Goal: Task Accomplishment & Management: Use online tool/utility

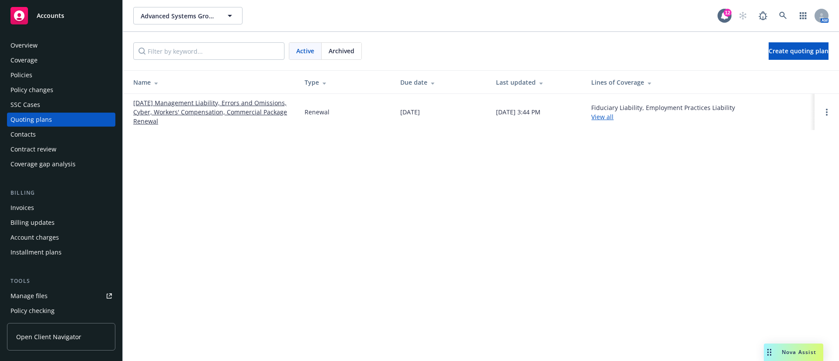
click at [86, 24] on link "Accounts" at bounding box center [61, 15] width 108 height 24
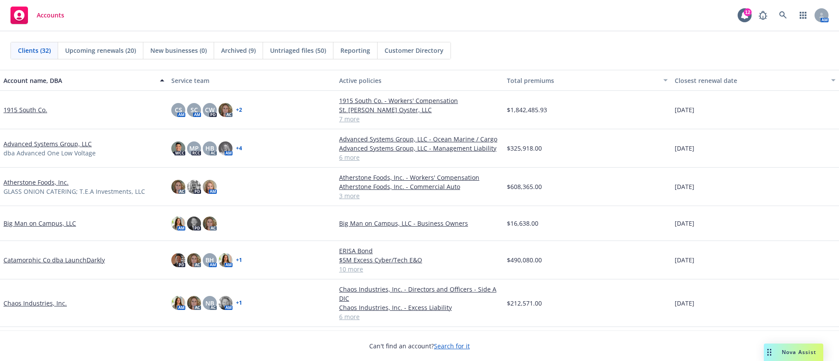
click at [48, 304] on link "Chaos Industries, Inc." at bounding box center [34, 303] width 63 height 9
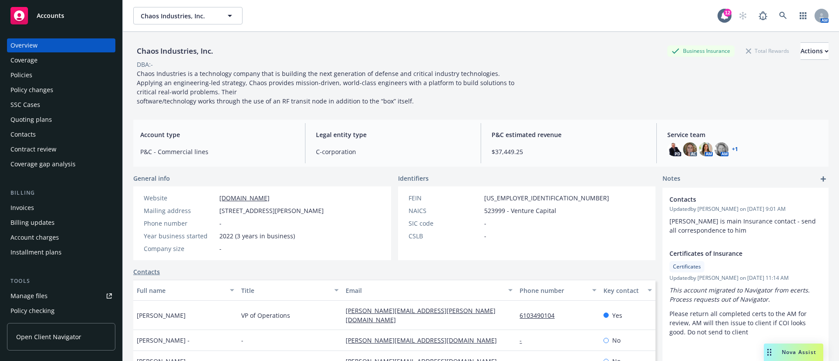
click at [54, 83] on div "Policy changes" at bounding box center [60, 90] width 101 height 14
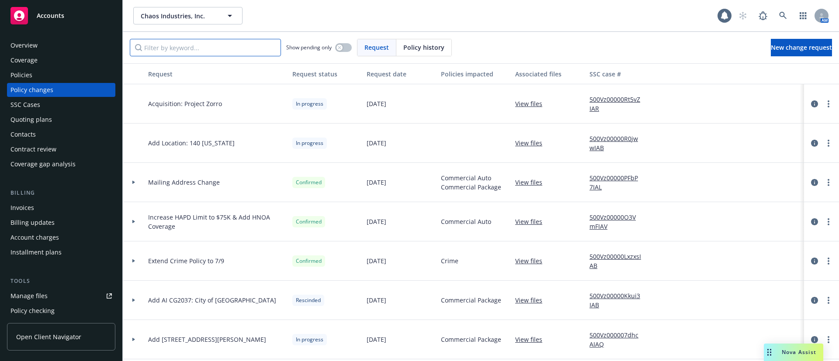
click at [196, 44] on input "Filter by keyword..." at bounding box center [205, 47] width 151 height 17
paste input "11596"
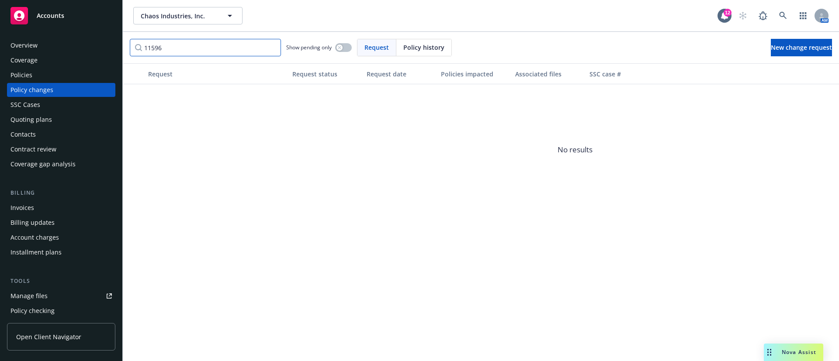
type input "11596"
click at [42, 121] on div "Quoting plans" at bounding box center [31, 120] width 42 height 14
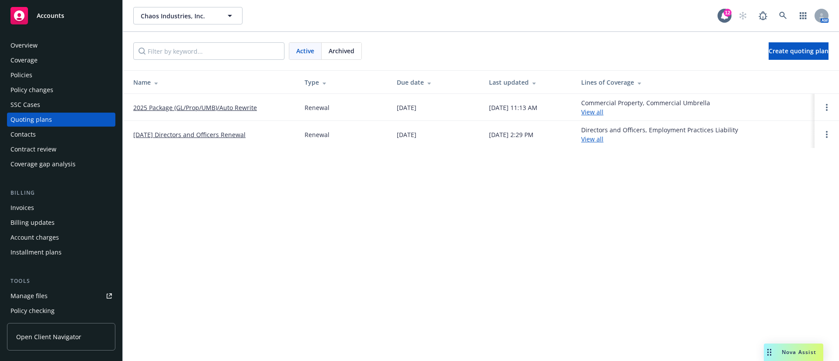
click at [208, 106] on link "2025 Package (GL/Prop/UMB)/Auto Rewrite" at bounding box center [195, 107] width 124 height 9
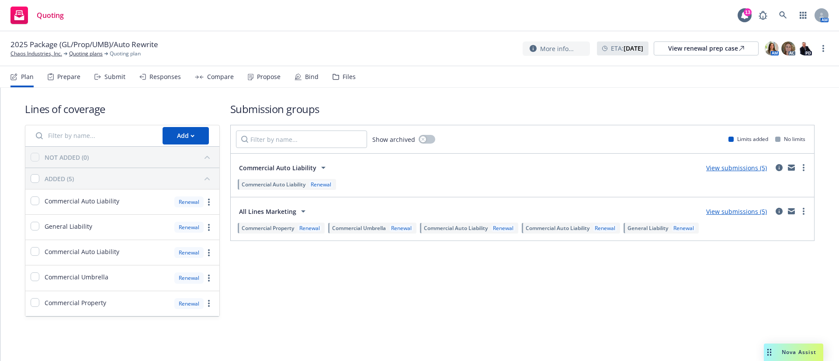
click at [358, 82] on nav "Plan Prepare Submit Responses Compare Propose Bind Files" at bounding box center [419, 76] width 818 height 21
click at [347, 75] on div "Files" at bounding box center [349, 76] width 13 height 7
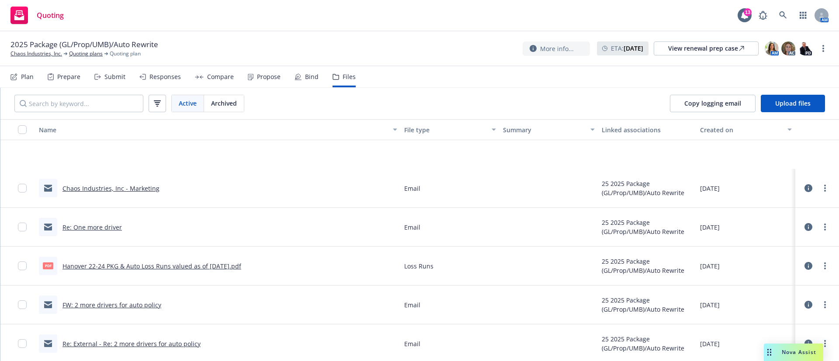
scroll to position [4892, 0]
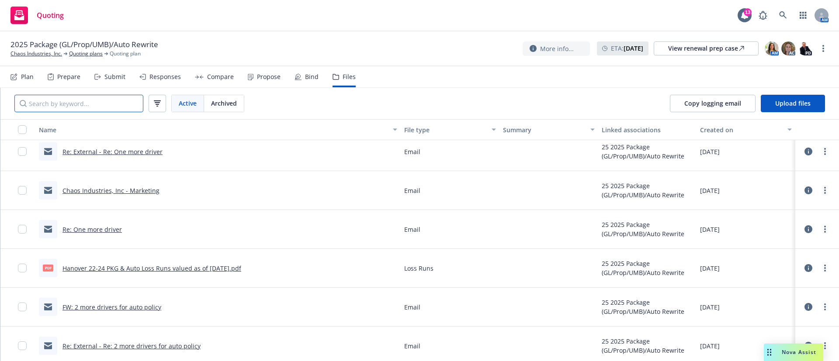
click at [102, 103] on input "Search by keyword..." at bounding box center [78, 103] width 129 height 17
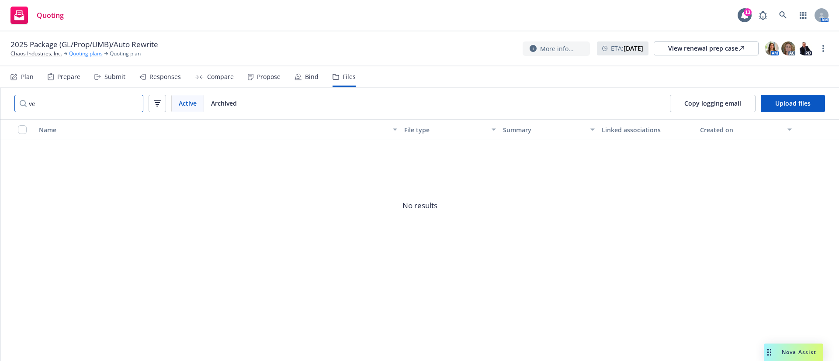
type input "v"
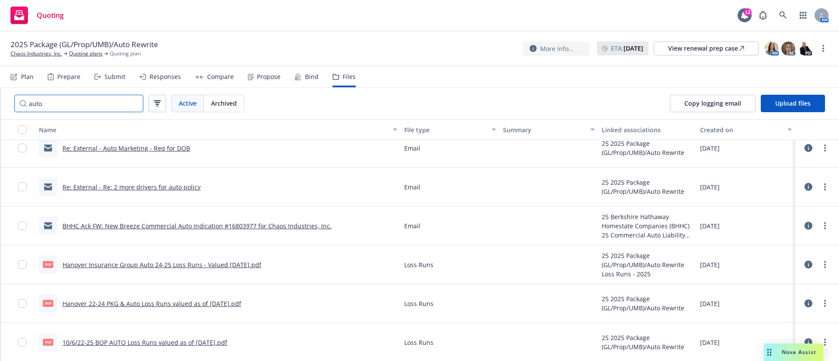
scroll to position [205, 0]
type input "auto"
click at [281, 224] on link "BHHC Ack FW: New Breeze Commercial Auto Indication #16803977 for Chaos Industri…" at bounding box center [196, 225] width 269 height 8
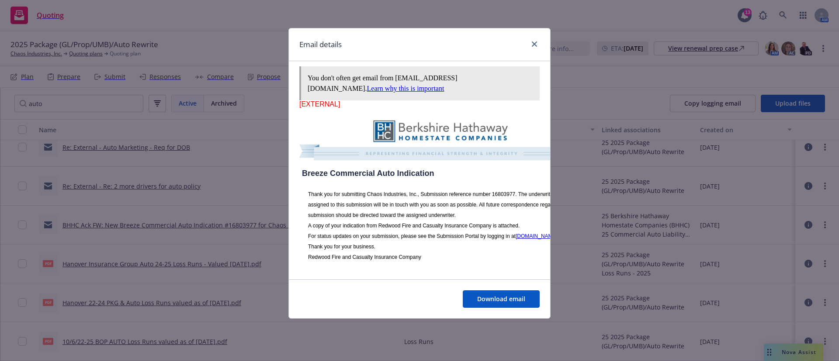
scroll to position [347, 0]
click at [483, 311] on div "Download email" at bounding box center [419, 299] width 261 height 39
click at [538, 42] on link "close" at bounding box center [534, 44] width 10 height 10
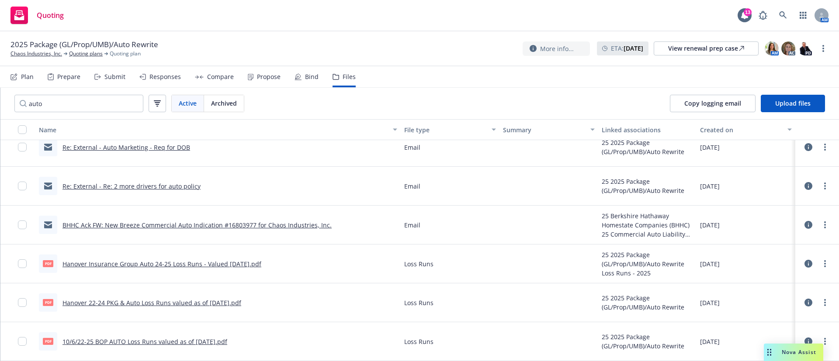
click at [127, 187] on link "Re: External - Re: 2 more drivers for auto policy" at bounding box center [131, 186] width 138 height 8
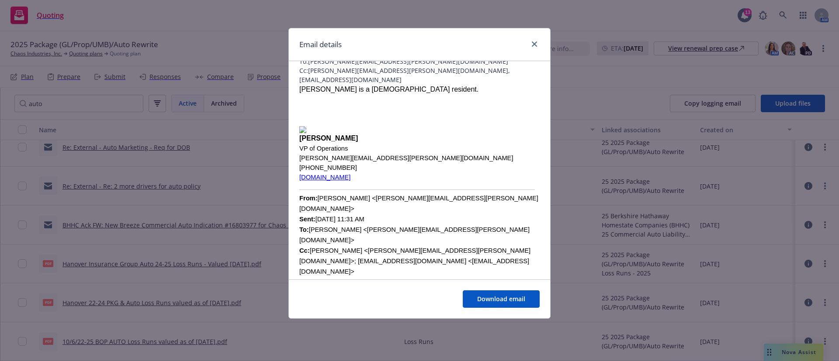
scroll to position [66, 0]
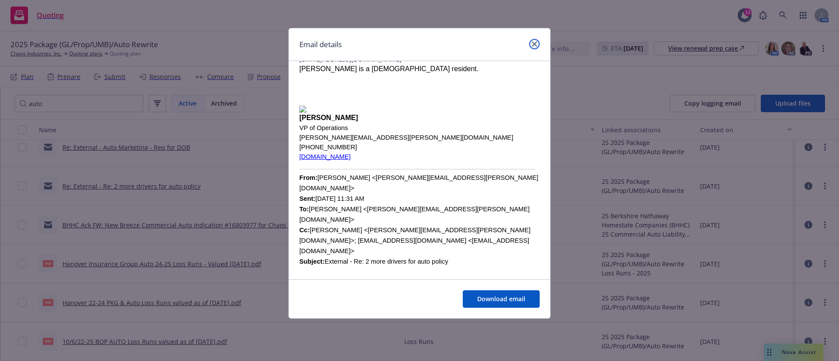
click at [535, 45] on icon "close" at bounding box center [534, 44] width 5 height 5
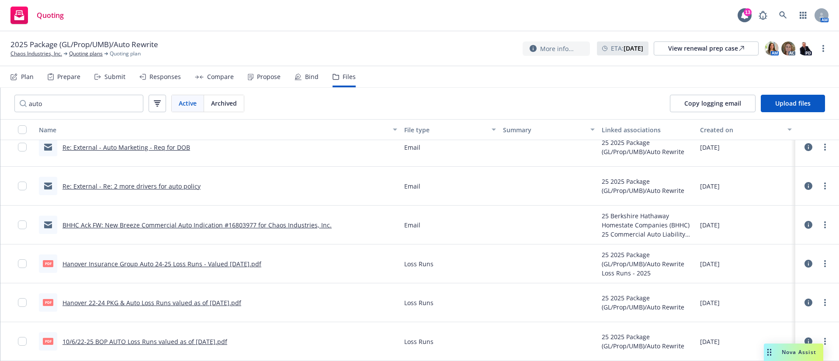
click at [114, 82] on div "Submit" at bounding box center [109, 76] width 31 height 21
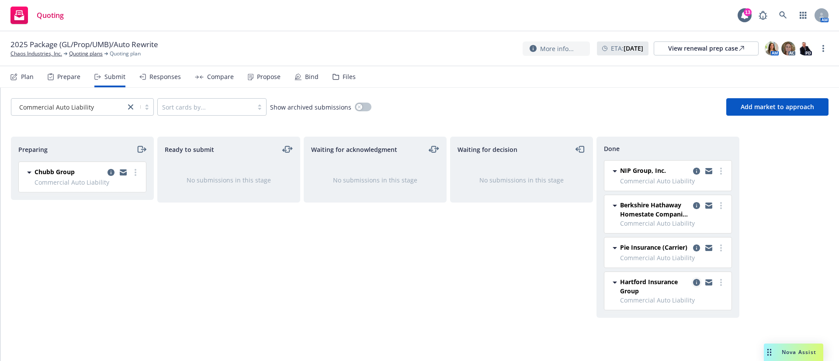
click at [697, 282] on icon "copy logging email" at bounding box center [696, 282] width 7 height 7
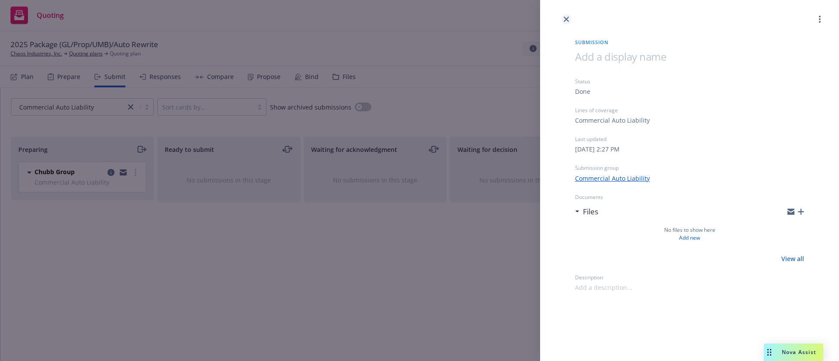
click at [565, 20] on icon "close" at bounding box center [566, 19] width 5 height 5
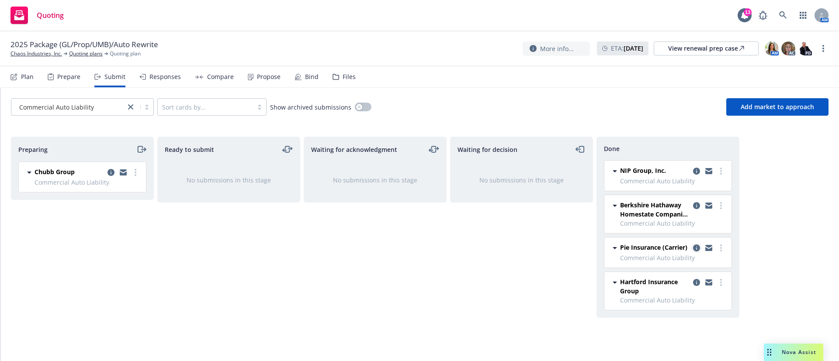
click at [693, 247] on link "copy logging email" at bounding box center [696, 248] width 10 height 10
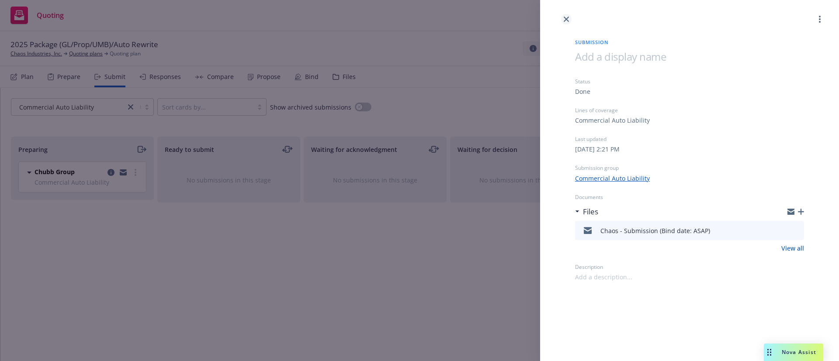
click at [562, 18] on link "close" at bounding box center [566, 19] width 10 height 10
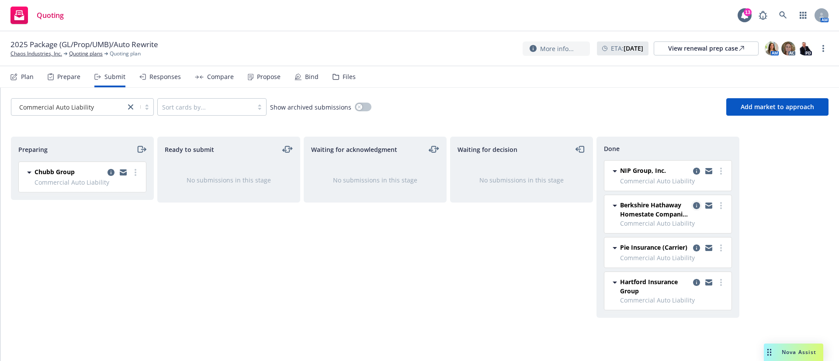
click at [694, 206] on icon "copy logging email" at bounding box center [696, 205] width 7 height 7
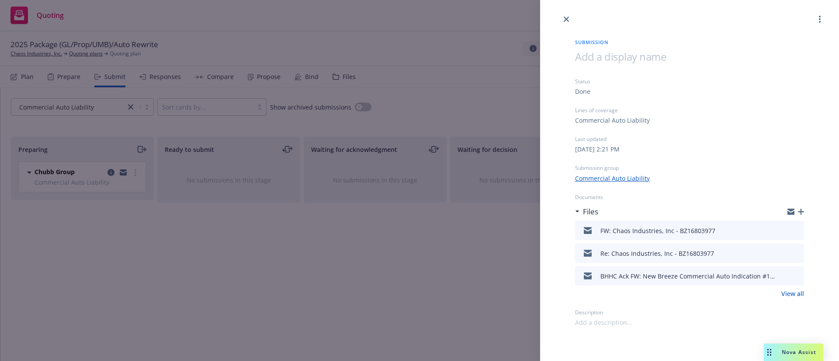
click at [798, 231] on icon "preview file" at bounding box center [796, 230] width 8 height 6
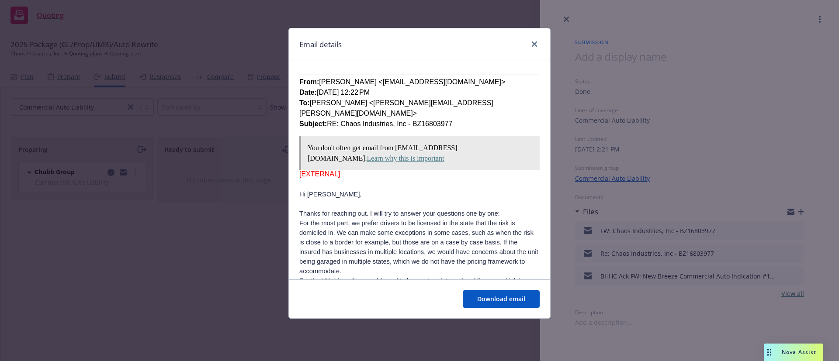
scroll to position [328, 0]
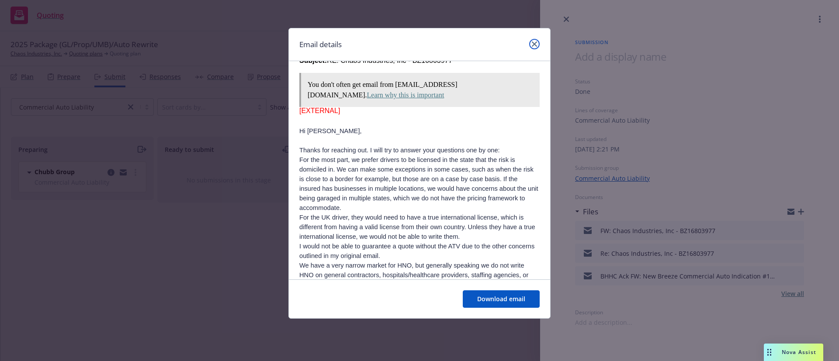
click at [534, 46] on icon "close" at bounding box center [534, 44] width 5 height 5
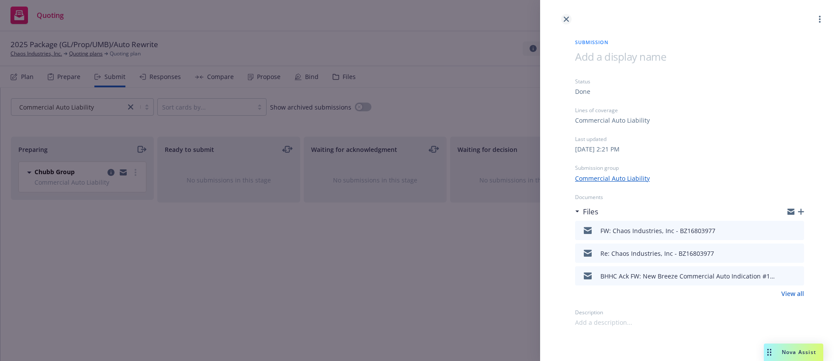
click at [564, 21] on icon "close" at bounding box center [566, 19] width 5 height 5
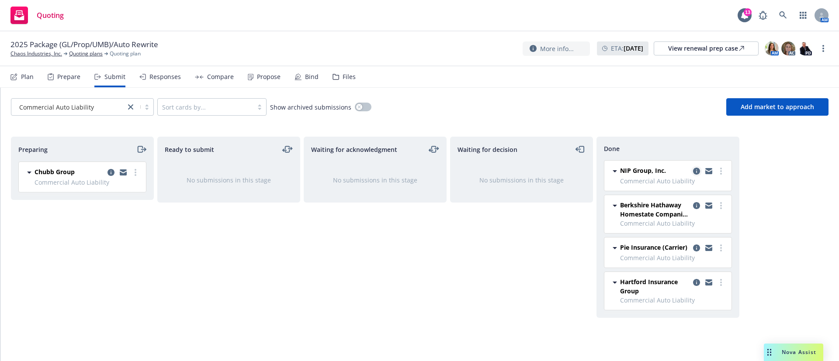
click at [698, 172] on icon "copy logging email" at bounding box center [696, 171] width 7 height 7
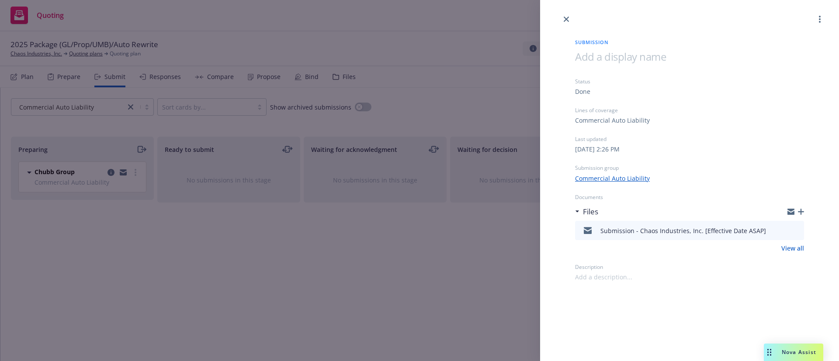
click at [799, 233] on button at bounding box center [797, 230] width 8 height 10
click at [794, 227] on icon "preview file" at bounding box center [796, 230] width 8 height 6
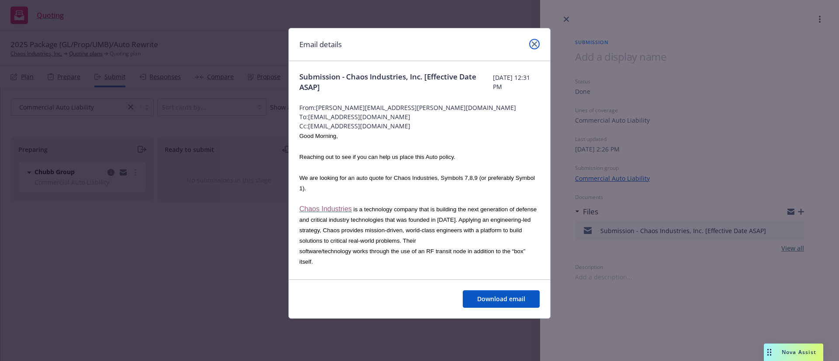
click at [535, 42] on icon "close" at bounding box center [534, 44] width 5 height 5
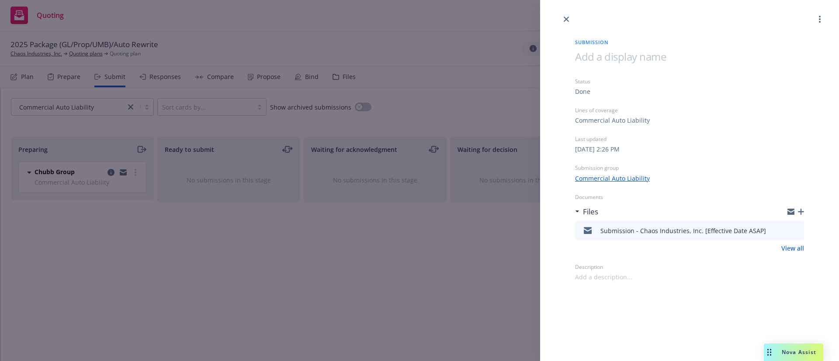
click at [779, 231] on icon "download file" at bounding box center [781, 229] width 7 height 7
click at [562, 18] on link "close" at bounding box center [566, 19] width 10 height 10
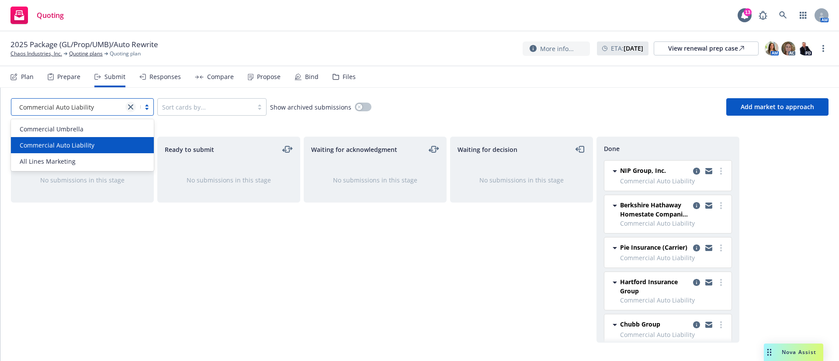
click at [129, 107] on icon "close" at bounding box center [130, 106] width 5 height 5
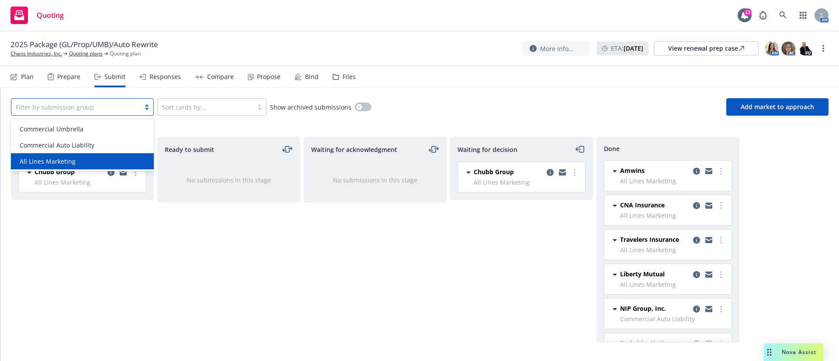
click at [75, 161] on div "All Lines Marketing" at bounding box center [82, 161] width 132 height 9
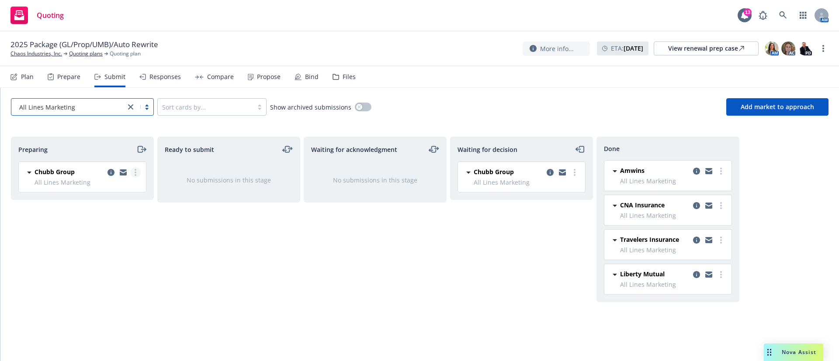
click at [137, 173] on link "more" at bounding box center [135, 172] width 10 height 10
click at [561, 285] on div "Waiting for decision Chubb Group All Lines Marketing Monday, September 8, 2025 …" at bounding box center [521, 240] width 143 height 206
click at [137, 174] on link "more" at bounding box center [135, 172] width 10 height 10
click at [19, 75] on div "Plan" at bounding box center [21, 76] width 23 height 21
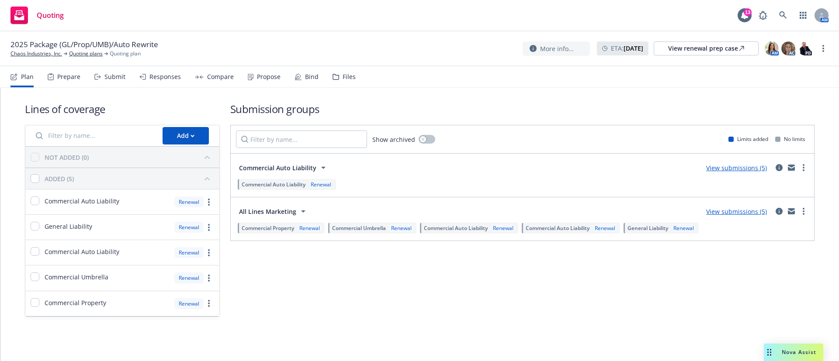
click at [738, 209] on link "View submissions (5)" at bounding box center [736, 212] width 61 height 8
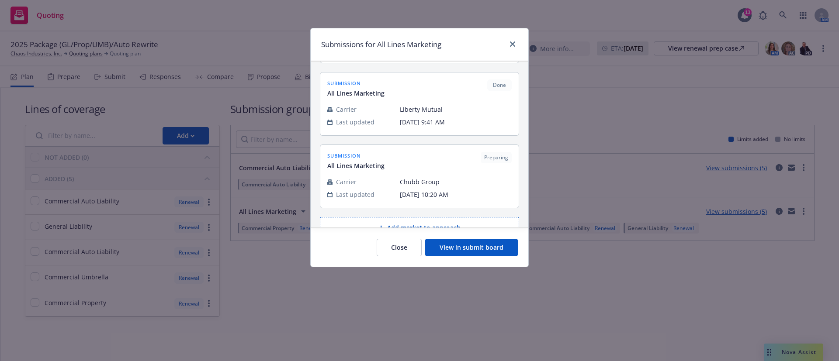
scroll to position [309, 0]
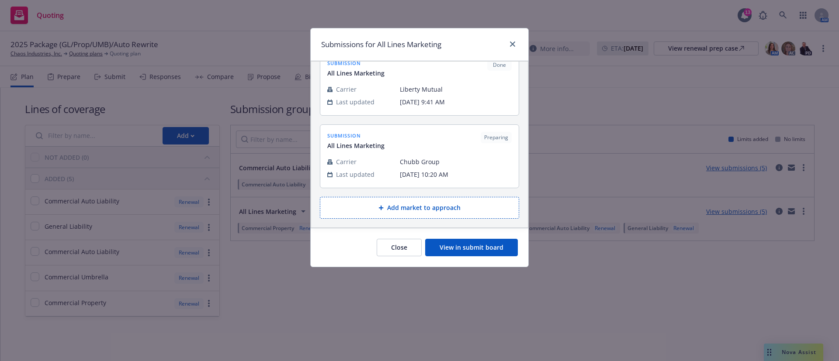
click at [495, 135] on span "Preparing" at bounding box center [496, 138] width 24 height 8
click at [451, 249] on button "View in submit board" at bounding box center [471, 247] width 93 height 17
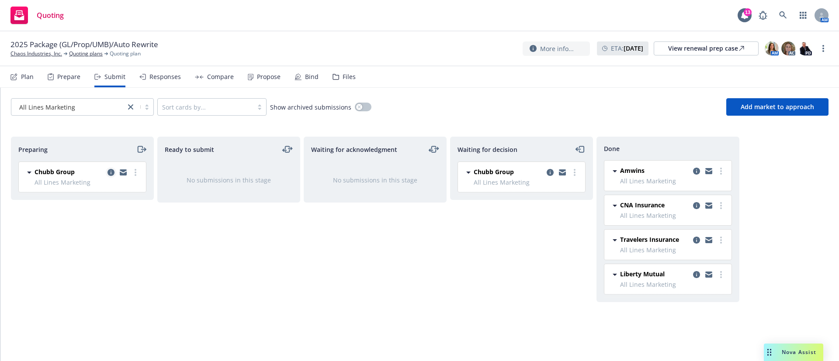
click at [111, 173] on icon "copy logging email" at bounding box center [111, 172] width 7 height 7
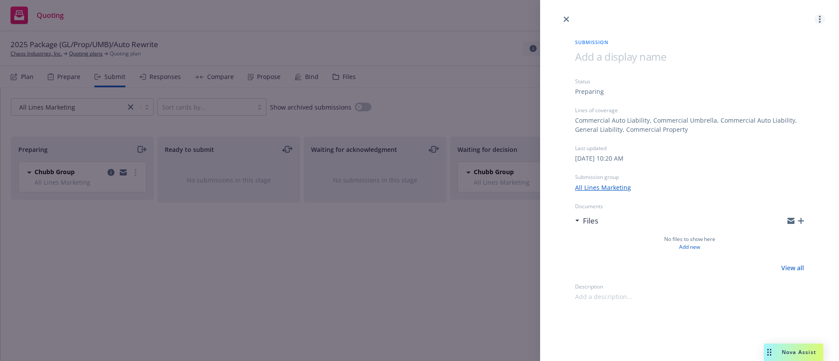
click at [820, 20] on circle "more" at bounding box center [820, 19] width 2 height 2
click at [797, 58] on span "Archive submission" at bounding box center [785, 58] width 78 height 8
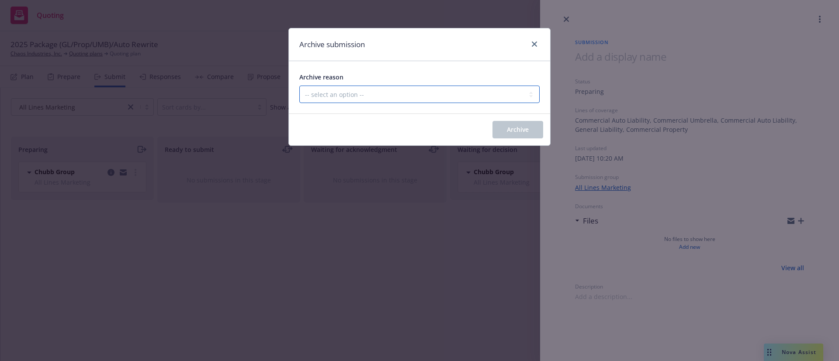
click at [410, 101] on select "-- select an option -- Carrier unresponsive Client decided not to proceed with …" at bounding box center [419, 94] width 240 height 17
select select "MADE_BY_MISTAKE"
click at [299, 86] on select "-- select an option -- Carrier unresponsive Client decided not to proceed with …" at bounding box center [419, 94] width 240 height 17
click at [532, 129] on button "Archive" at bounding box center [517, 129] width 51 height 17
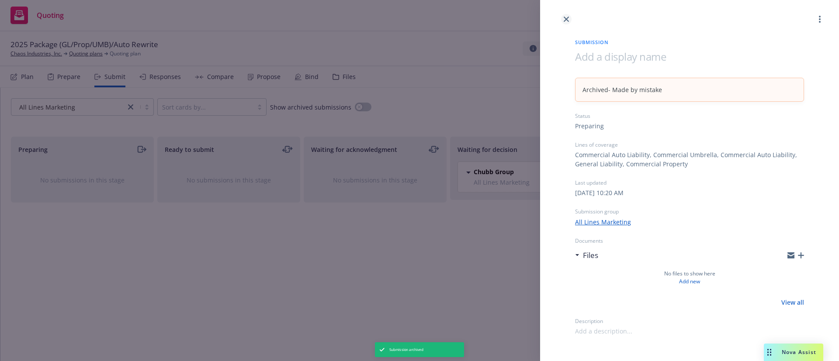
click at [568, 18] on icon "close" at bounding box center [566, 19] width 5 height 5
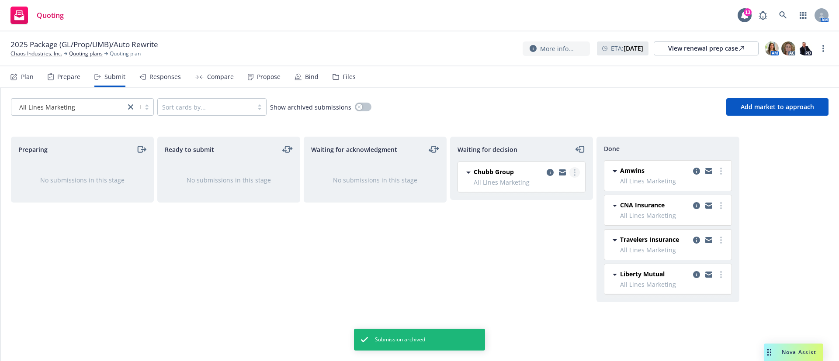
click at [576, 171] on link "more" at bounding box center [574, 172] width 10 height 10
click at [544, 229] on span "Add accepted decision" at bounding box center [535, 225] width 87 height 8
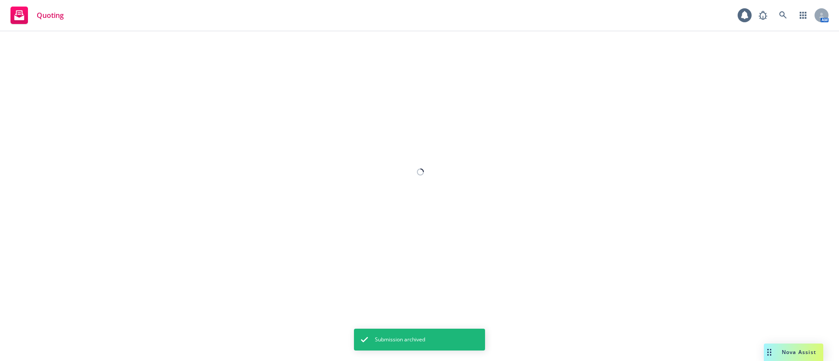
select select "12"
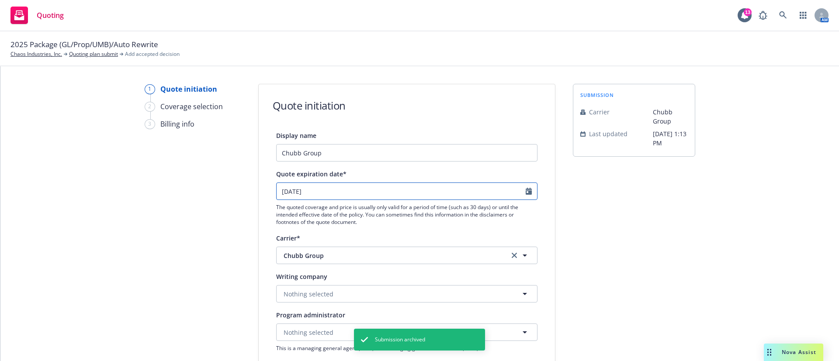
click at [526, 192] on icon "Calendar" at bounding box center [529, 191] width 6 height 7
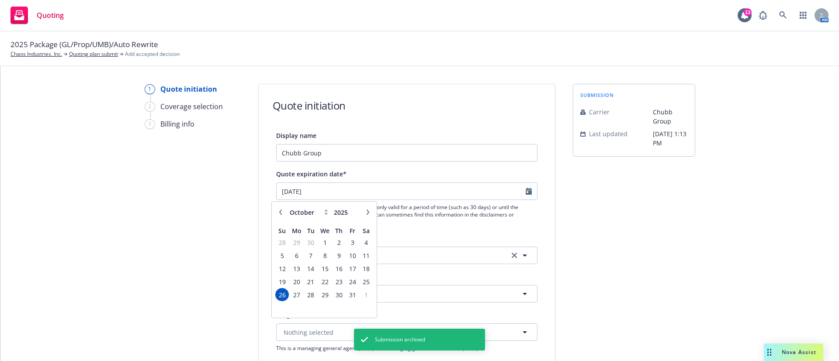
click at [367, 215] on button "button" at bounding box center [368, 212] width 10 height 10
select select "11"
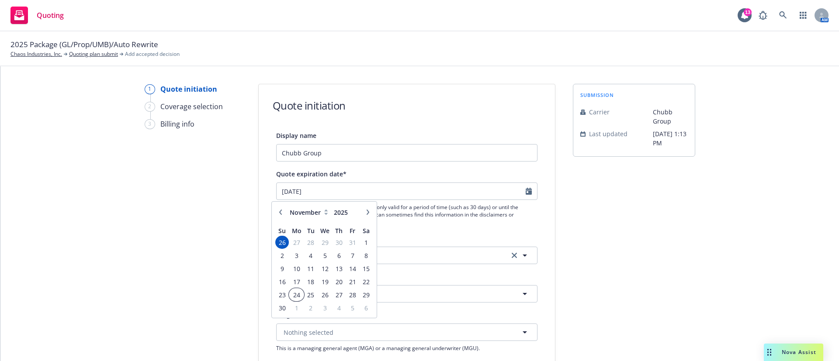
click at [302, 294] on span "24" at bounding box center [296, 295] width 13 height 11
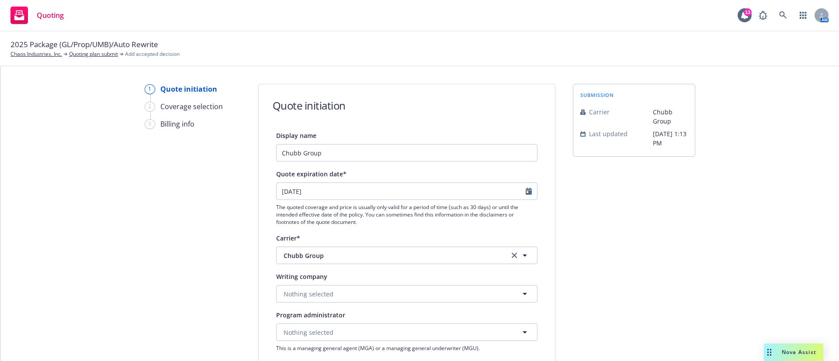
type input "11/24/2025"
click at [381, 295] on button "Nothing selected" at bounding box center [406, 293] width 261 height 17
paste input "Chubb National Insurance Company"
type input "Chubb National Insurance Company"
click at [361, 318] on strong "Chubb National Insurance Company" at bounding box center [340, 319] width 108 height 8
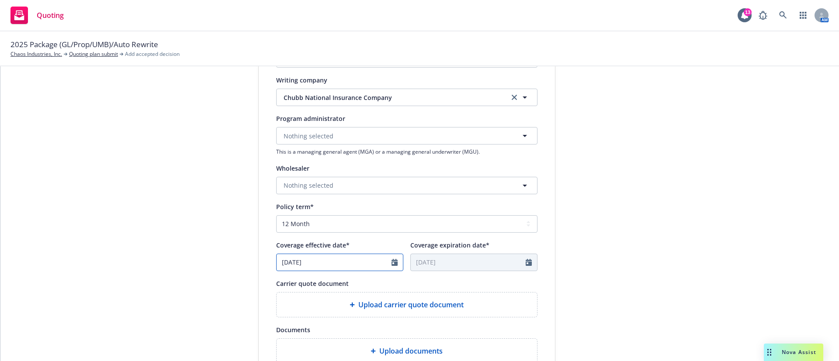
click at [392, 262] on icon "Calendar" at bounding box center [395, 262] width 6 height 7
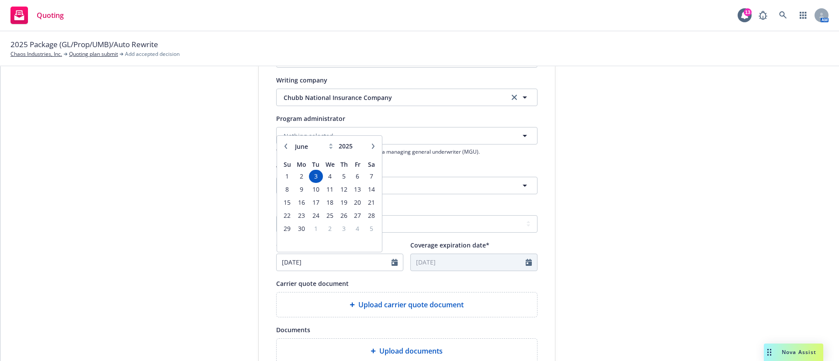
click at [366, 152] on div "January February March April May June July August September October November De…" at bounding box center [330, 146] width 98 height 14
click at [368, 149] on button "button" at bounding box center [373, 146] width 10 height 10
click at [368, 146] on button "button" at bounding box center [373, 146] width 10 height 10
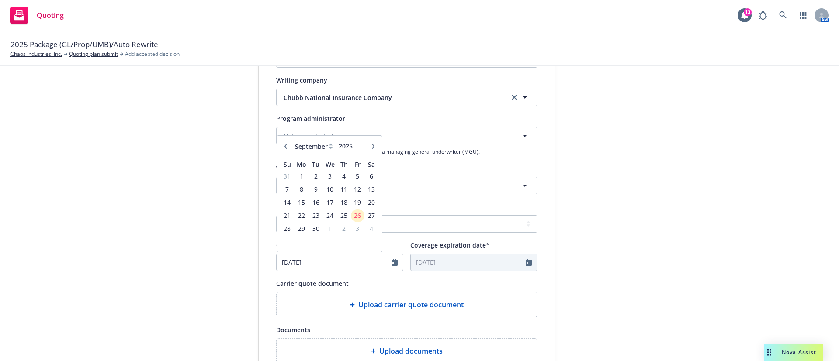
select select "10"
click at [295, 190] on span "6" at bounding box center [301, 189] width 13 height 11
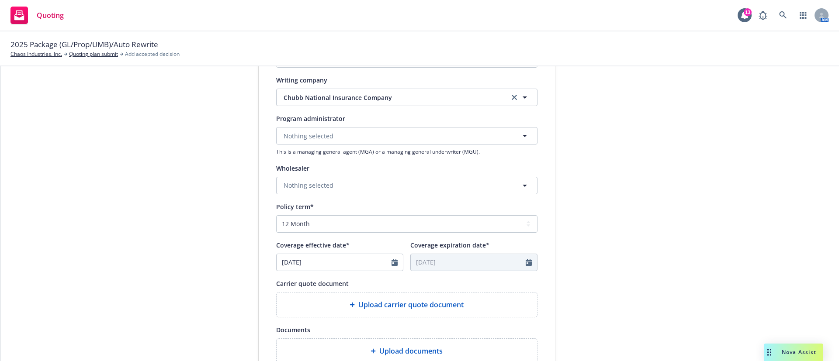
type input "10/06/2025"
type input "10/06/2026"
click at [698, 223] on div "1 Quote initiation 2 Coverage selection 3 Billing info Quote initiation Display…" at bounding box center [420, 180] width 818 height 586
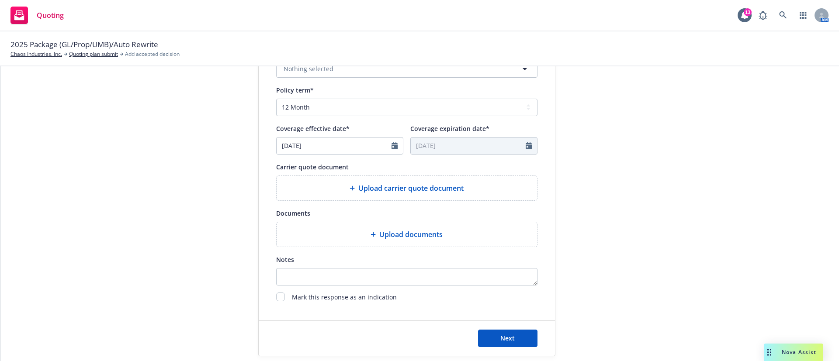
scroll to position [326, 0]
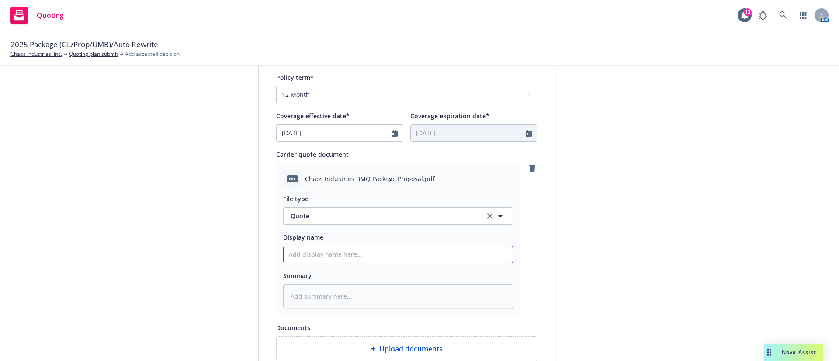
click at [350, 261] on input "Display name" at bounding box center [398, 254] width 229 height 17
type textarea "x"
type input "2"
type textarea "x"
type input "25"
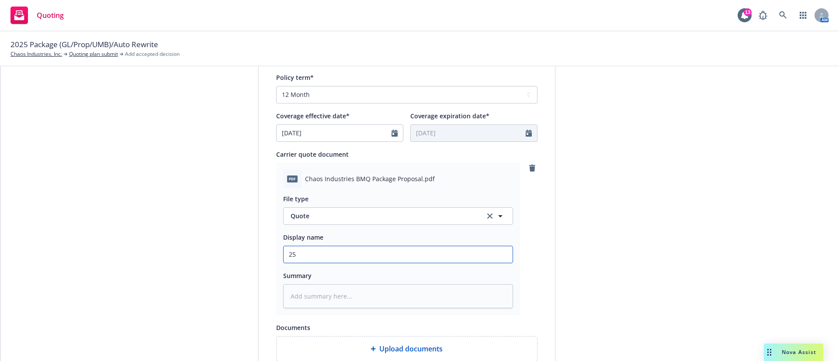
type textarea "x"
type input "25-"
type textarea "x"
type input "25-2"
type textarea "x"
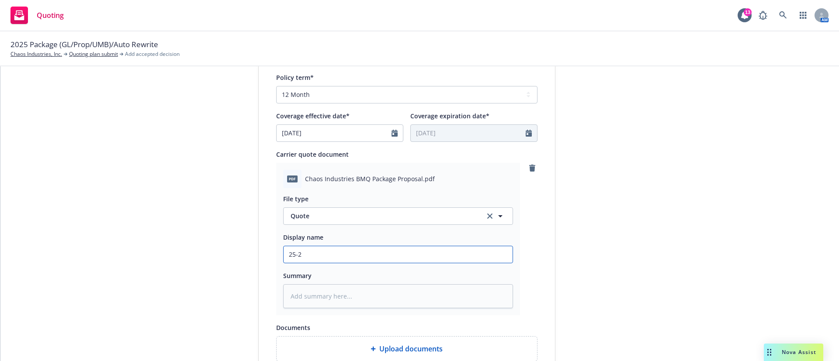
type input "25-26"
type textarea "x"
type input "25-26"
type textarea "x"
type input "25-26 C"
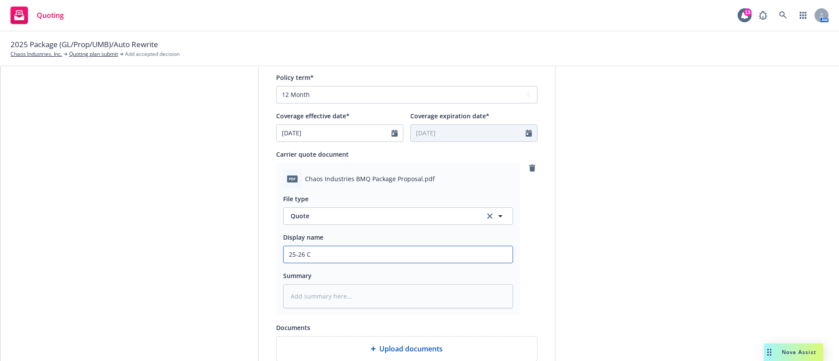
type textarea "x"
type input "25-26 Co"
type textarea "x"
type input "25-26 Com"
type textarea "x"
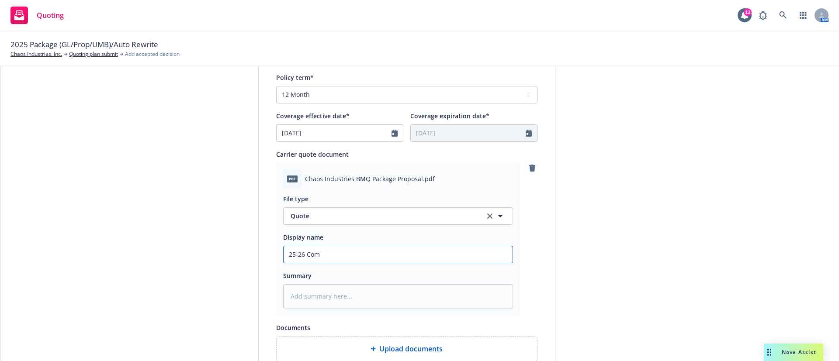
type input "25-26 Comm"
type textarea "x"
type input "25-26 Comme"
type textarea "x"
type input "25-26 Commer"
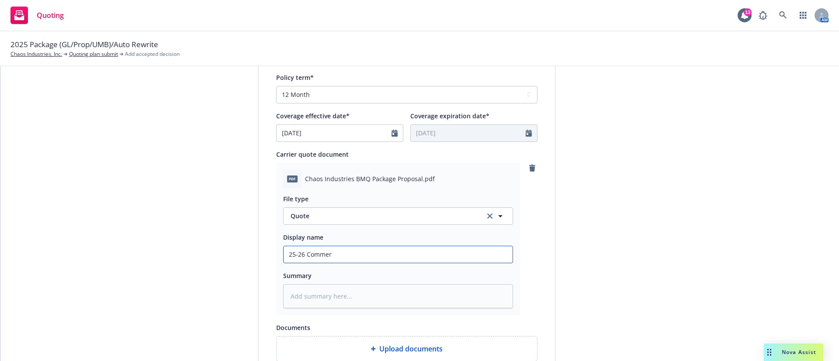
type textarea "x"
type input "25-26 Commerc"
type textarea "x"
type input "25-26 Commerci"
type textarea "x"
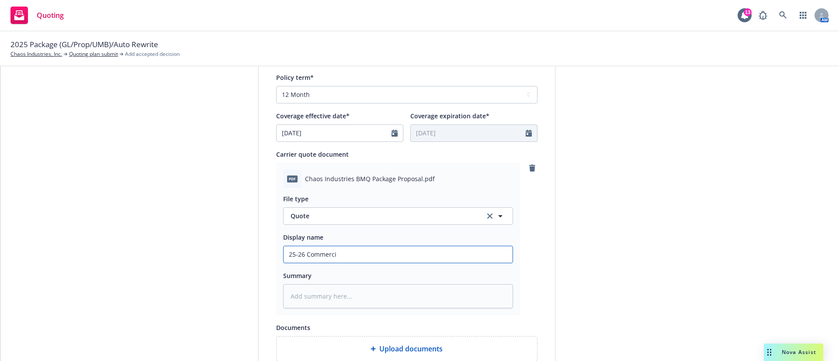
type input "25-26 Commercia"
type textarea "x"
type input "25-26 Commercial"
type textarea "x"
type input "25-26 Commercial P"
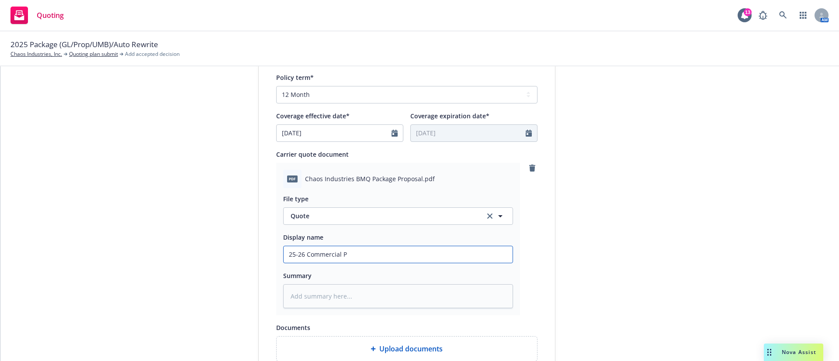
type textarea "x"
type input "25-26 Commercial Pa"
type textarea "x"
type input "25-26 Commercial Pac"
type textarea "x"
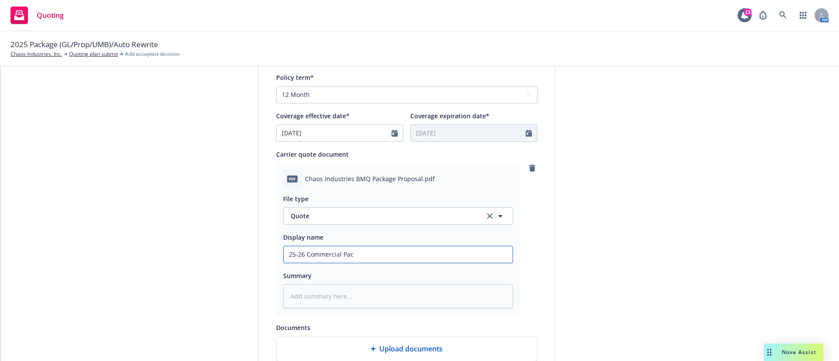
type input "25-26 Commercial Pack"
type textarea "x"
type input "25-26 Commercial Packa"
type textarea "x"
type input "25-26 Commercial Packag"
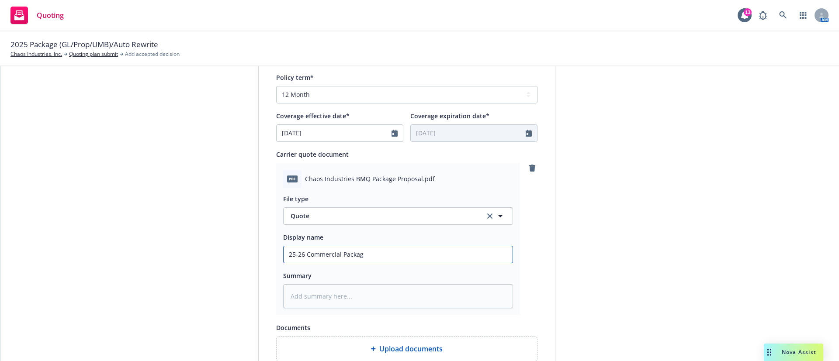
type textarea "x"
type input "25-26 Commercial Package"
type textarea "x"
type input "25-26 Commercial Package"
type textarea "x"
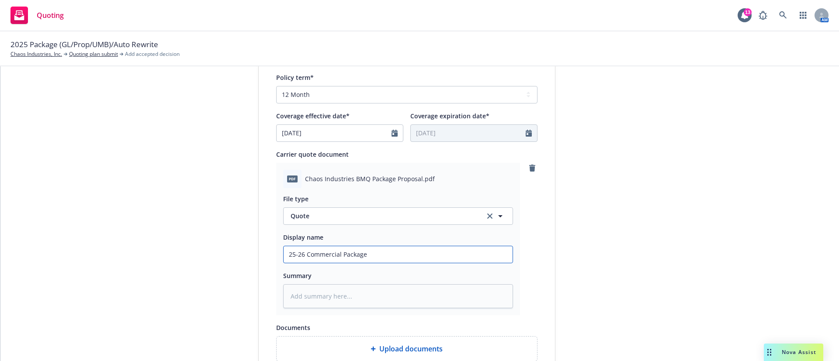
type input "25-26 Commercial Package C"
type textarea "x"
type input "25-26 Commercial Package Chu"
type textarea "x"
type input "25-26 Commercial Package Chub"
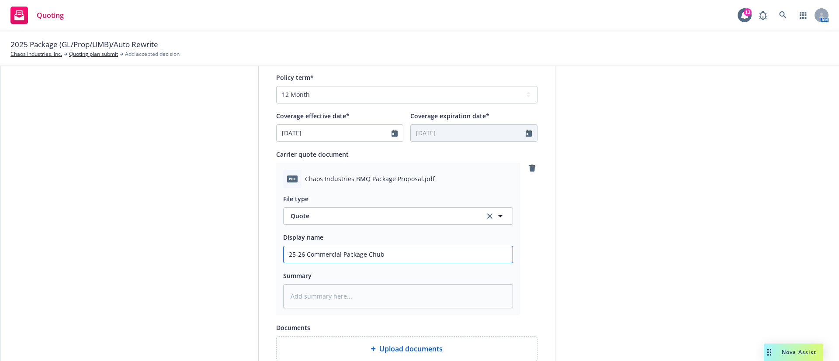
type textarea "x"
type input "25-26 Commercial Package Chubb"
type textarea "x"
type input "25-26 Commercial Package Chubb"
type textarea "x"
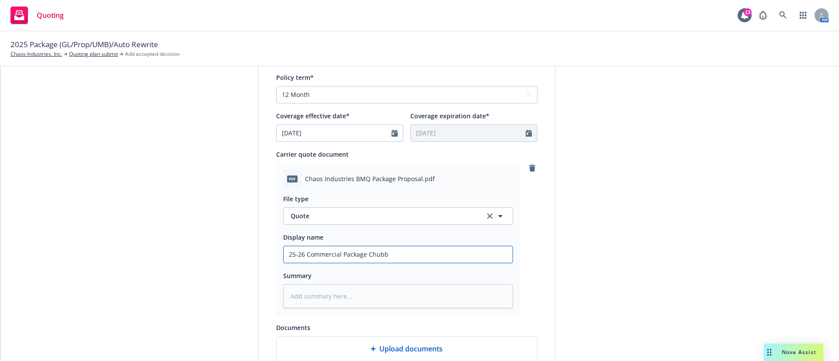
type input "25-26 Commercial Package Chubb Q"
type textarea "x"
type input "25-26 Commercial Package Chubb Qu"
type textarea "x"
type input "25-26 Commercial Package Chubb Quo"
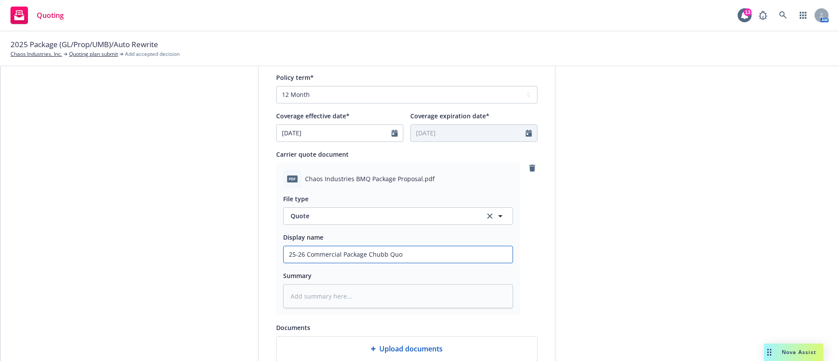
type textarea "x"
type input "25-26 Commercial Package Chubb Quot"
type textarea "x"
type input "25-26 Commercial Package Chubb Quote"
click at [625, 240] on div "submission Carrier Chubb Group Last updated 9/8, 1:13 PM" at bounding box center [634, 114] width 122 height 713
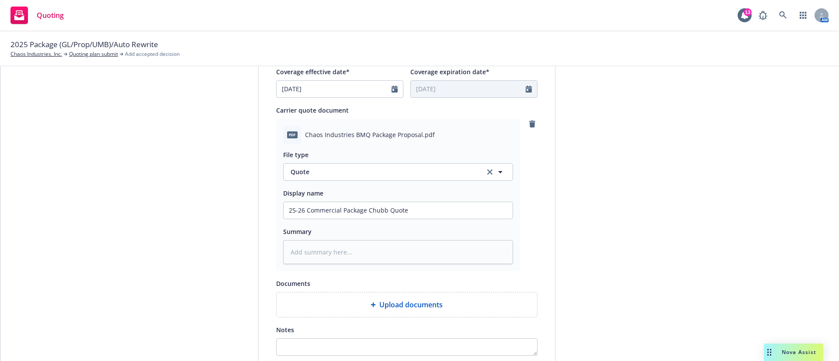
scroll to position [453, 0]
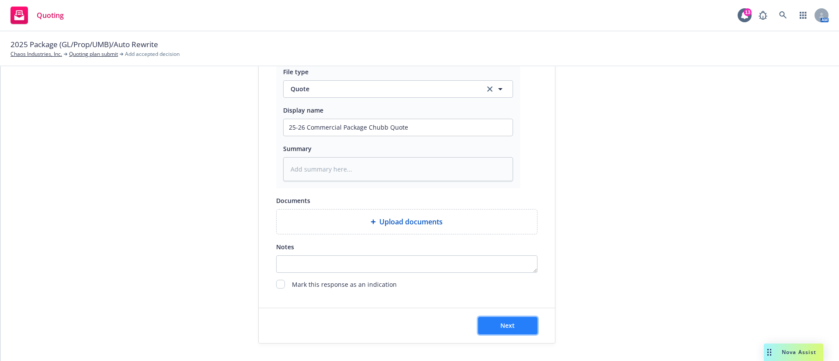
click at [480, 330] on button "Next" at bounding box center [507, 325] width 59 height 17
type textarea "x"
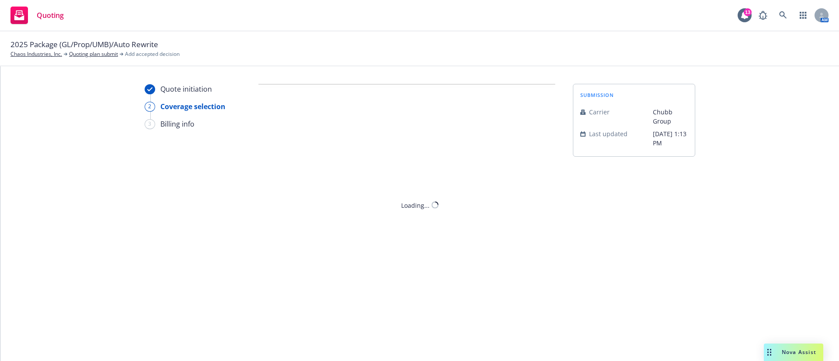
scroll to position [0, 0]
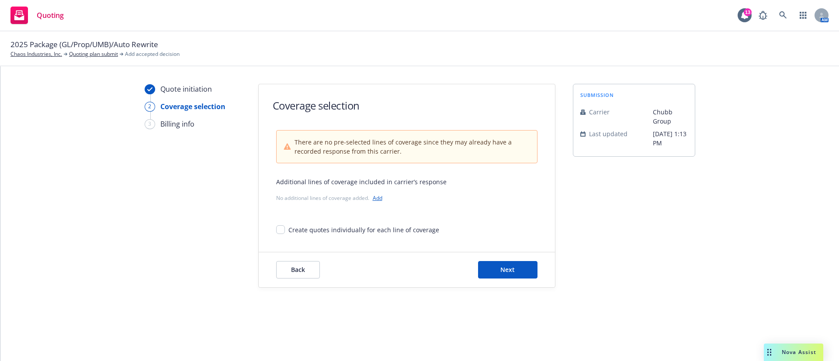
click at [378, 197] on link "Add" at bounding box center [378, 197] width 10 height 7
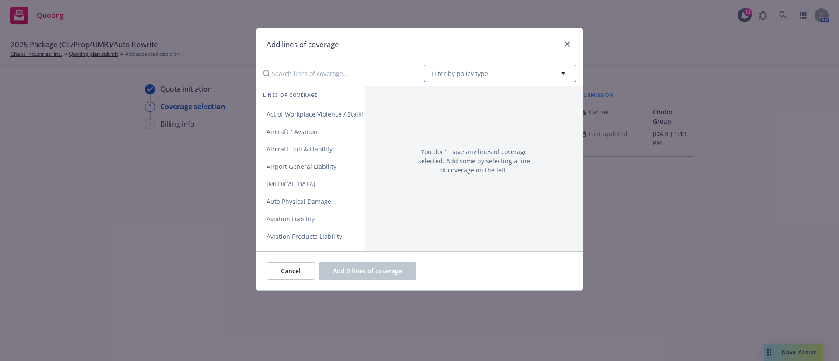
click at [517, 69] on button "Filter by policy type" at bounding box center [500, 73] width 152 height 17
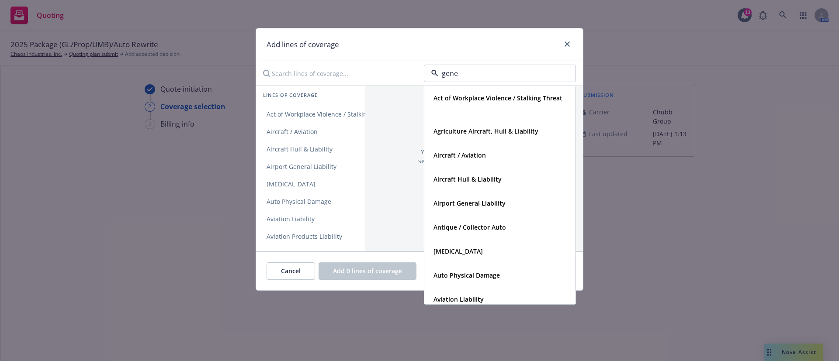
type input "gener"
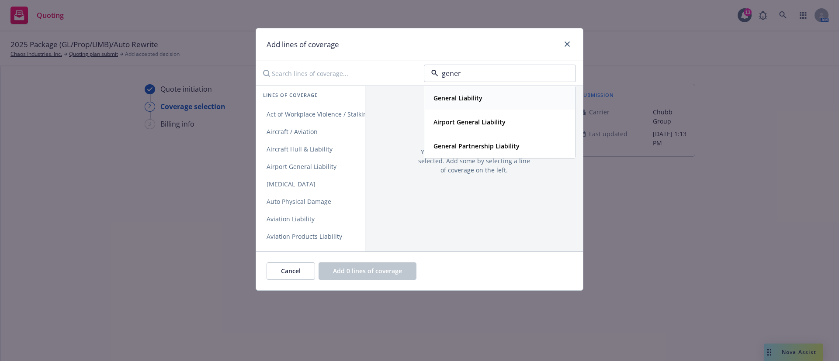
click at [482, 95] on div "General Liability" at bounding box center [457, 98] width 54 height 13
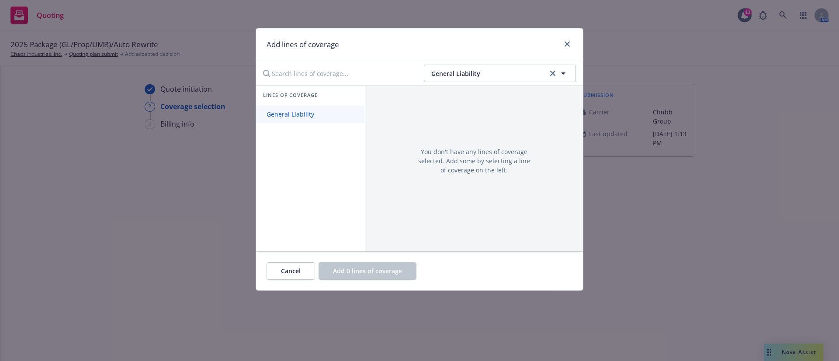
click at [294, 116] on span "General Liability" at bounding box center [290, 114] width 69 height 8
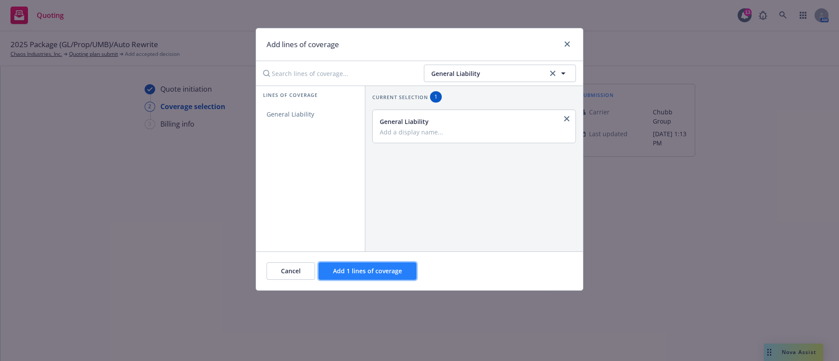
click at [371, 274] on span "Add 1 lines of coverage" at bounding box center [367, 271] width 69 height 8
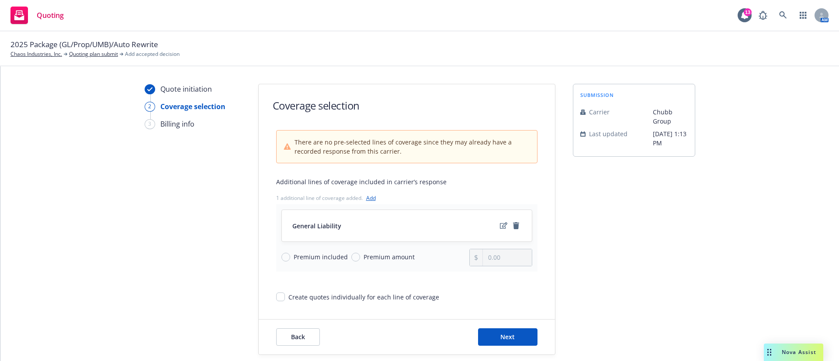
click at [370, 198] on link "Add" at bounding box center [371, 197] width 10 height 7
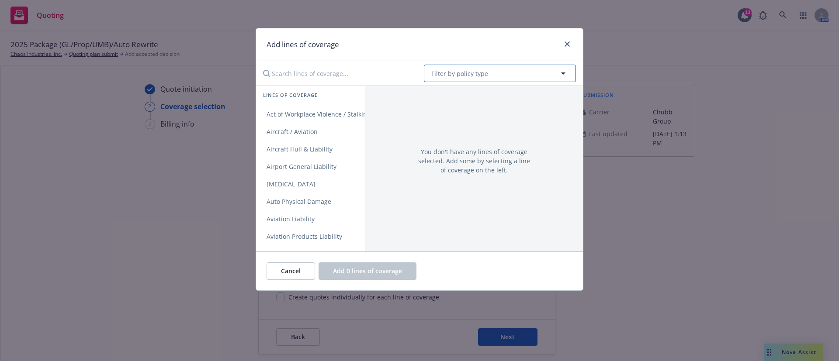
click at [455, 76] on span "Filter by policy type" at bounding box center [459, 73] width 57 height 9
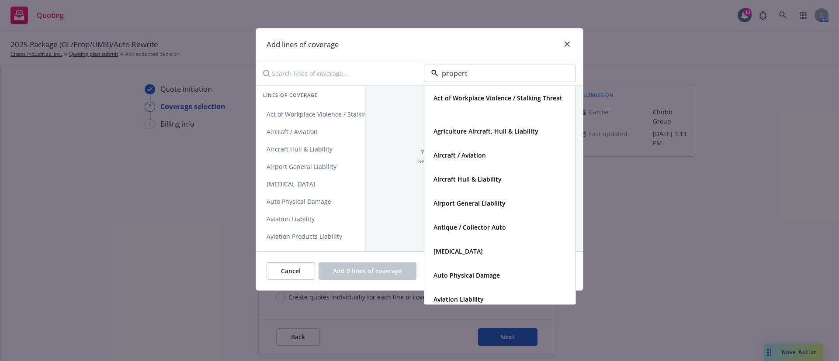
type input "property"
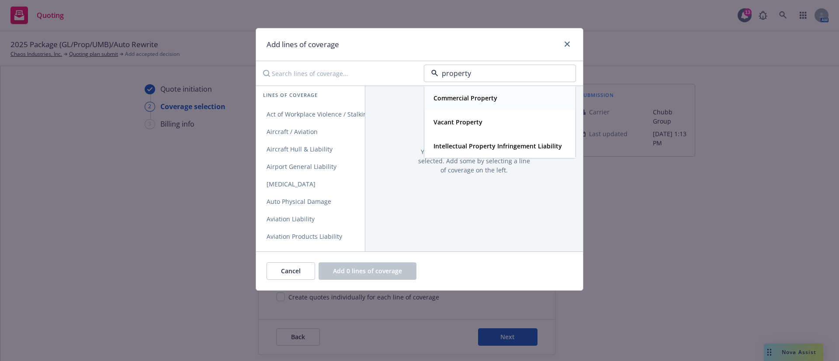
click at [479, 110] on div "Vacant Property" at bounding box center [499, 122] width 151 height 24
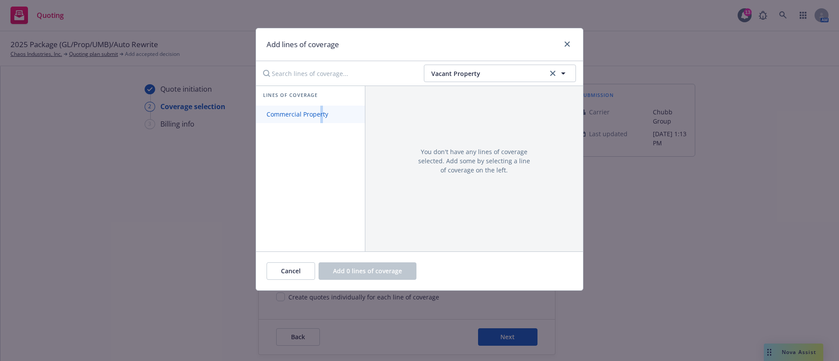
click at [321, 106] on link "Commercial Property" at bounding box center [310, 114] width 109 height 17
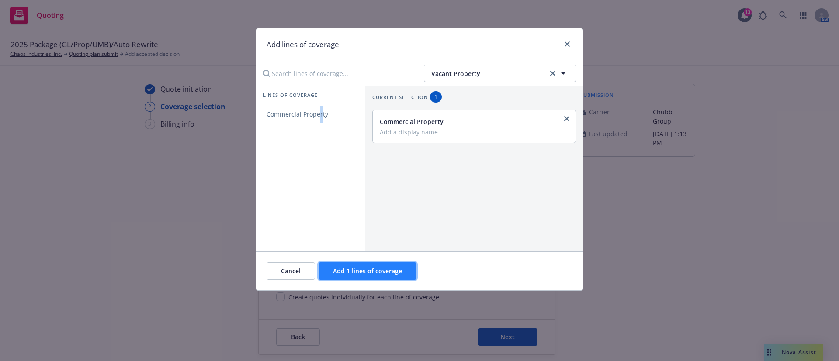
click at [381, 278] on button "Add 1 lines of coverage" at bounding box center [368, 271] width 98 height 17
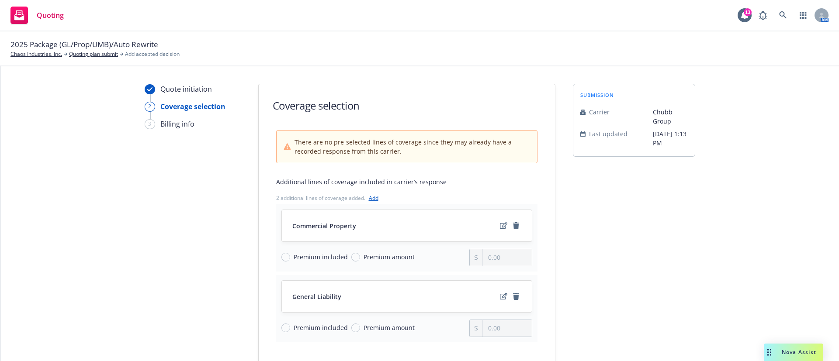
click at [360, 327] on span "Premium amount" at bounding box center [387, 327] width 55 height 9
click at [355, 327] on input "Premium amount" at bounding box center [355, 328] width 9 height 9
radio input "true"
drag, startPoint x: 505, startPoint y: 332, endPoint x: 436, endPoint y: 330, distance: 69.1
click at [436, 330] on div "Premium included Premium amount 0.00" at bounding box center [406, 328] width 251 height 17
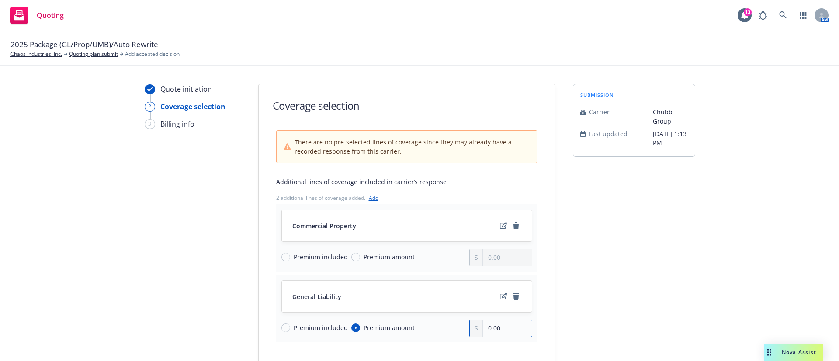
paste input "6,801"
type input "6,801.00"
click at [404, 260] on span "Premium amount" at bounding box center [389, 257] width 51 height 9
click at [360, 260] on input "Premium amount" at bounding box center [355, 257] width 9 height 9
radio input "true"
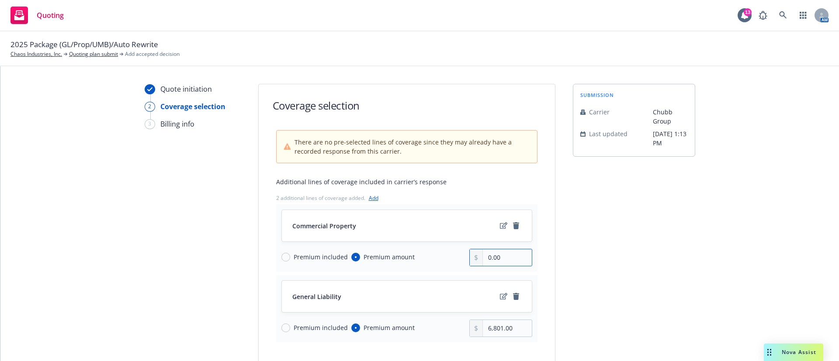
drag, startPoint x: 506, startPoint y: 257, endPoint x: 408, endPoint y: 261, distance: 97.5
click at [409, 261] on div "Premium included Premium amount 0.00" at bounding box center [406, 257] width 251 height 17
paste input "14,283"
type input "14,283.00"
click at [633, 252] on div "submission Carrier Chubb Group Last updated 9/8, 1:13 PM" at bounding box center [634, 255] width 122 height 342
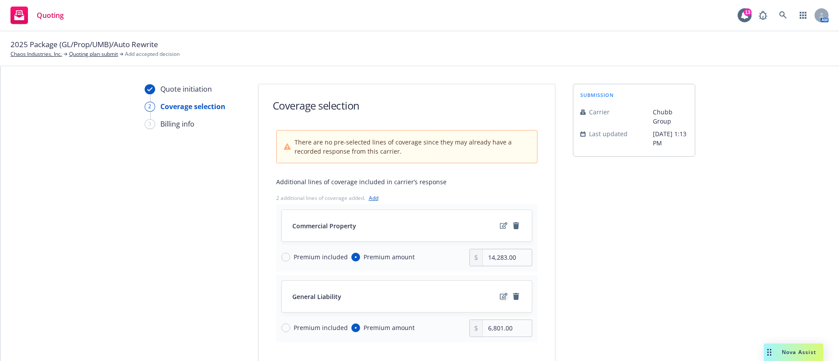
click at [500, 295] on icon "edit" at bounding box center [503, 296] width 7 height 7
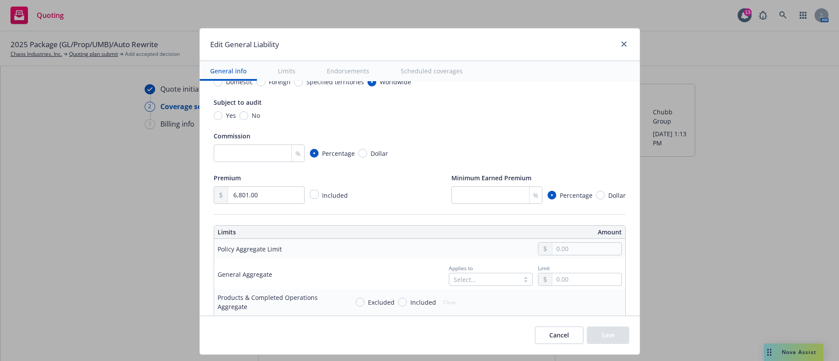
scroll to position [197, 0]
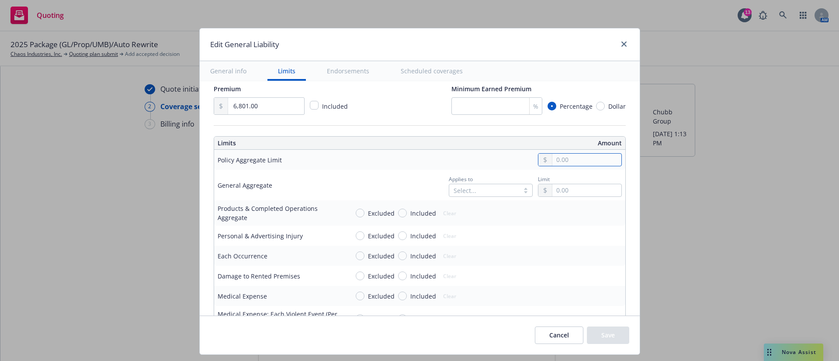
click at [584, 160] on input "text" at bounding box center [586, 160] width 69 height 12
type input "2,000,000.00"
click at [576, 215] on button "$2,000,000.00" at bounding box center [571, 214] width 75 height 16
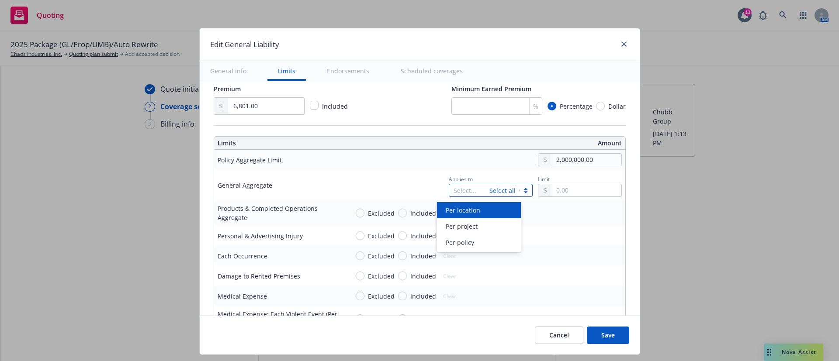
click at [492, 186] on div "Select... Select all" at bounding box center [491, 190] width 84 height 13
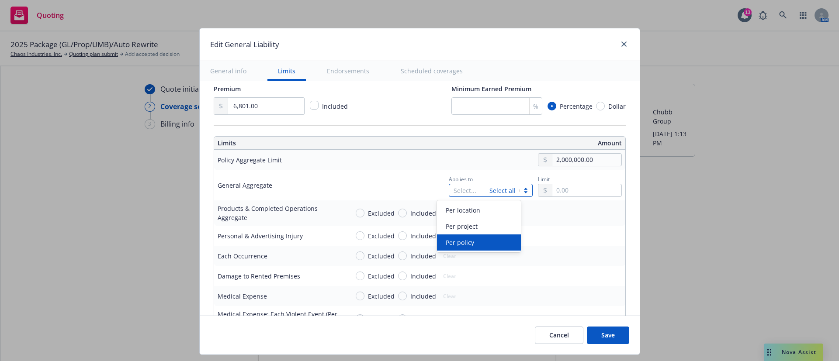
click at [483, 242] on div "Per policy" at bounding box center [478, 242] width 73 height 9
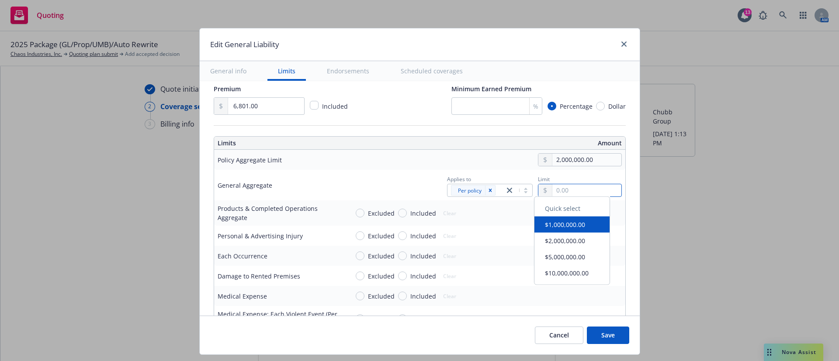
click at [561, 191] on input "text" at bounding box center [586, 190] width 69 height 12
type input "2,000,000.00"
click at [557, 247] on button "$2,000,000.00" at bounding box center [571, 244] width 75 height 16
click at [407, 215] on span "Included" at bounding box center [421, 213] width 29 height 9
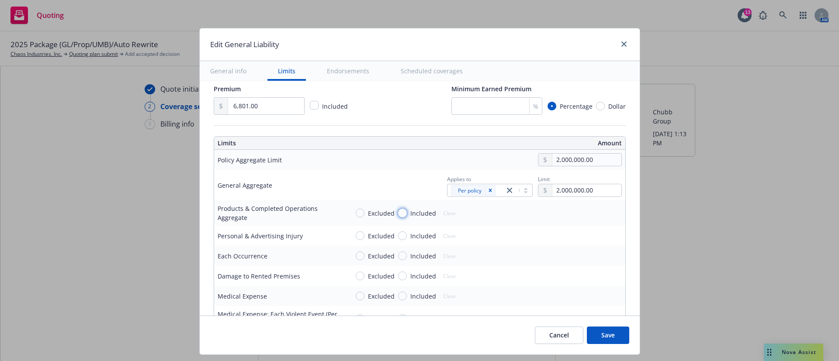
click at [399, 215] on input "Included" at bounding box center [402, 213] width 9 height 9
radio input "true"
click at [581, 218] on input "text" at bounding box center [586, 213] width 69 height 12
type input "2,000,000.00"
click at [565, 270] on button "$2,000,000.00" at bounding box center [571, 268] width 75 height 16
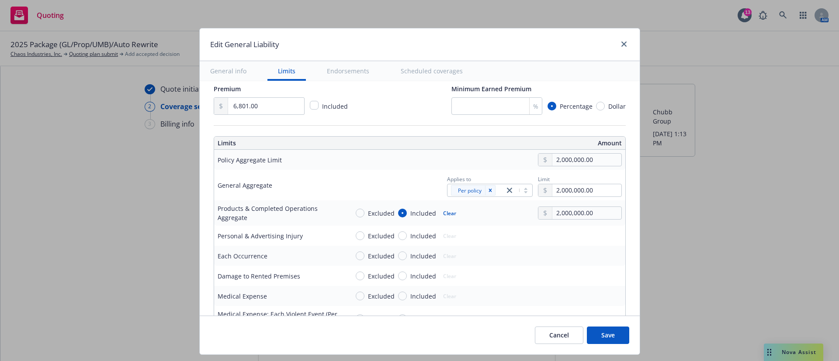
click at [410, 234] on span "Included" at bounding box center [423, 236] width 26 height 9
click at [402, 234] on input "Included" at bounding box center [402, 236] width 9 height 9
radio input "true"
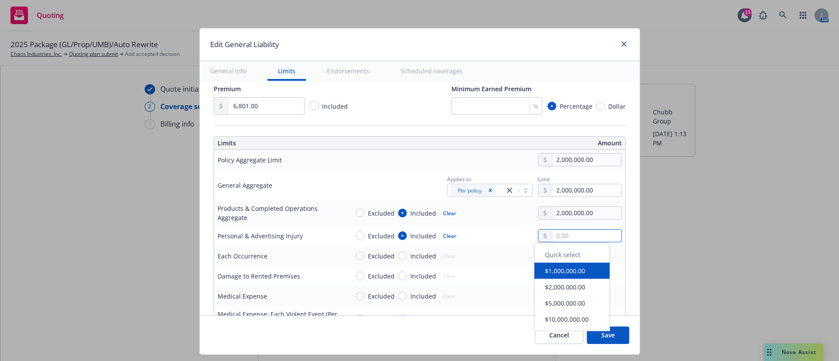
click at [569, 236] on input "text" at bounding box center [586, 236] width 69 height 12
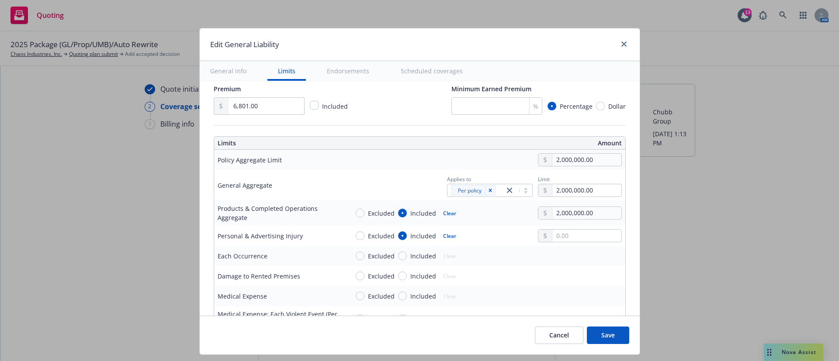
type input "1,000,000.00"
click at [558, 275] on button "$1,000,000.00" at bounding box center [571, 274] width 75 height 16
click at [422, 257] on span "Included" at bounding box center [423, 256] width 26 height 9
click at [407, 257] on input "Included" at bounding box center [402, 256] width 9 height 9
radio input "true"
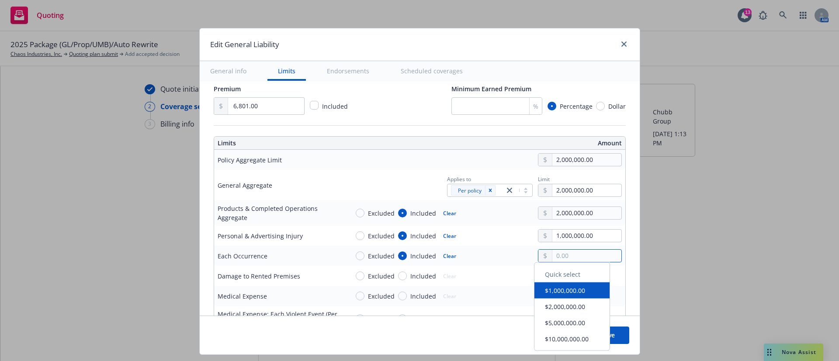
click at [568, 256] on input "text" at bounding box center [586, 256] width 69 height 12
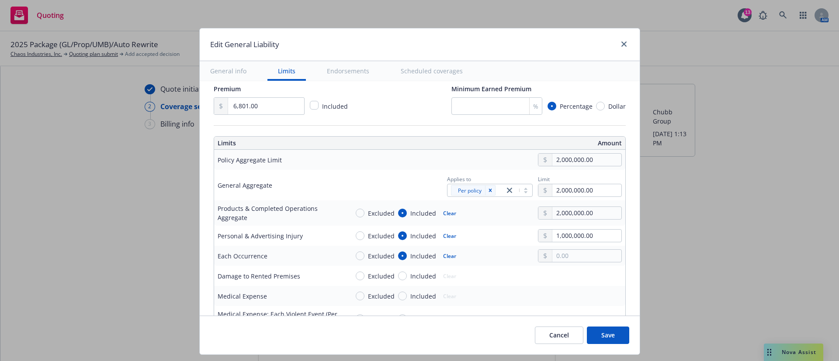
type input "1,000,000.00"
click at [559, 296] on button "$1,000,000.00" at bounding box center [571, 294] width 75 height 16
click at [411, 274] on span "Included" at bounding box center [423, 276] width 26 height 9
click at [407, 274] on input "Included" at bounding box center [402, 276] width 9 height 9
radio input "true"
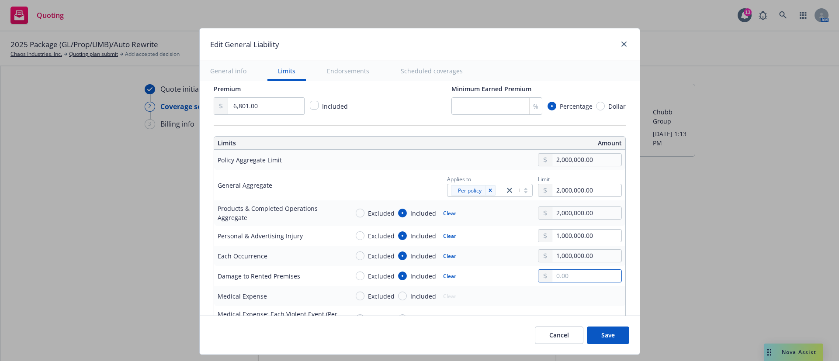
click at [595, 280] on input "text" at bounding box center [586, 276] width 69 height 12
type input "1,000,000.00"
click at [574, 201] on button "$1,000,000.00" at bounding box center [571, 205] width 75 height 16
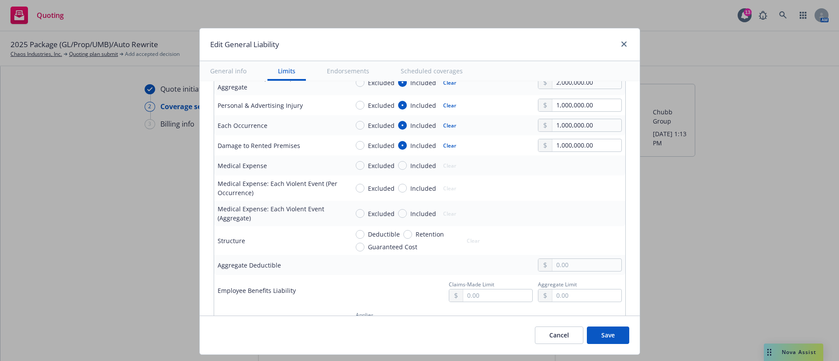
scroll to position [328, 0]
click at [415, 167] on span "Included" at bounding box center [423, 165] width 26 height 9
click at [407, 167] on input "Included" at bounding box center [402, 165] width 9 height 9
radio input "true"
click at [576, 165] on input "text" at bounding box center [586, 165] width 69 height 12
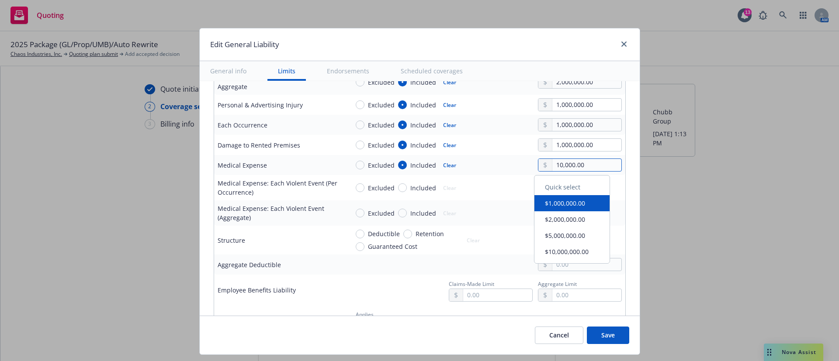
type input "10,000.00"
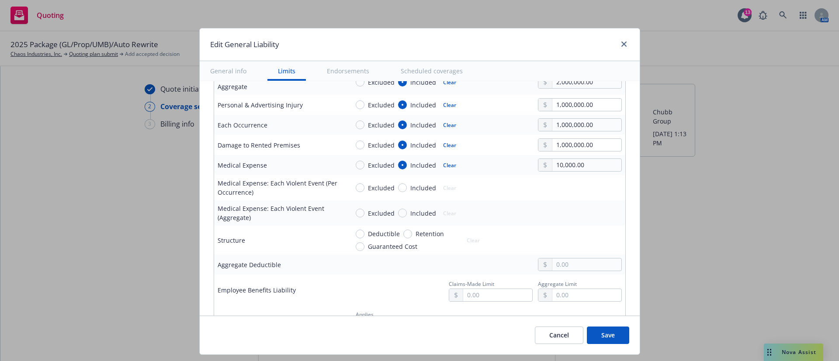
click at [531, 222] on td "Excluded Included Clear" at bounding box center [485, 213] width 280 height 25
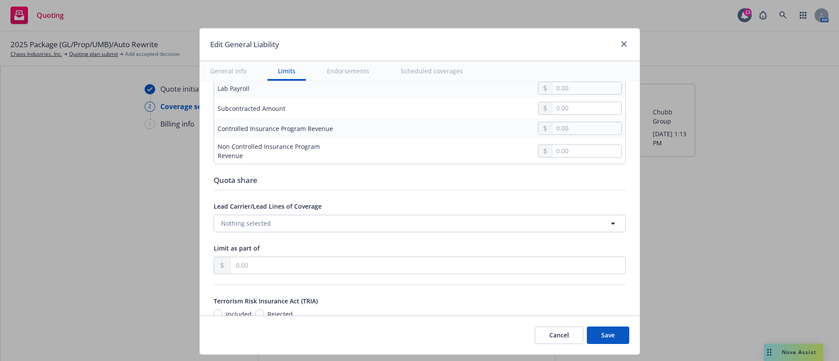
scroll to position [918, 0]
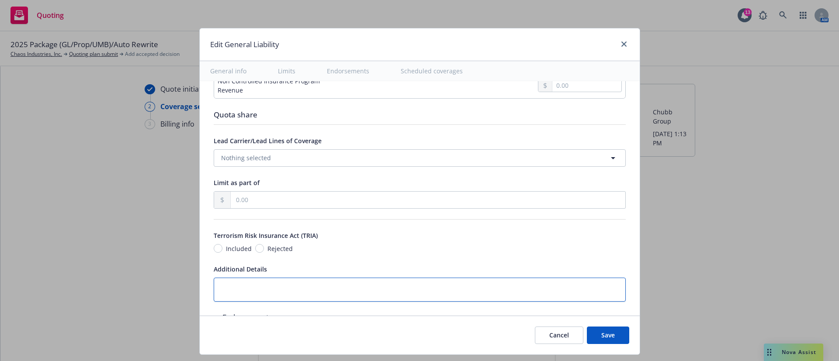
click at [257, 285] on textarea at bounding box center [420, 290] width 412 height 24
paste textarea "Product Withdrawal Expenses Coverage Limit $50,000 Crisis Assistance Expenses C…"
type textarea "x"
type textarea "Product Withdrawal Expenses Coverage Limit $50,000 Crisis Assistance Expenses C…"
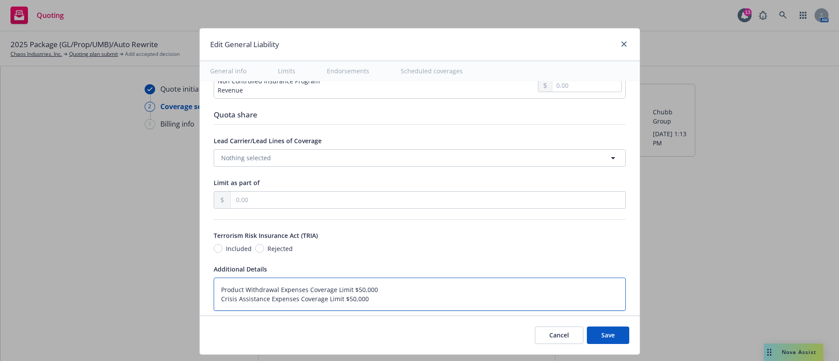
type textarea "x"
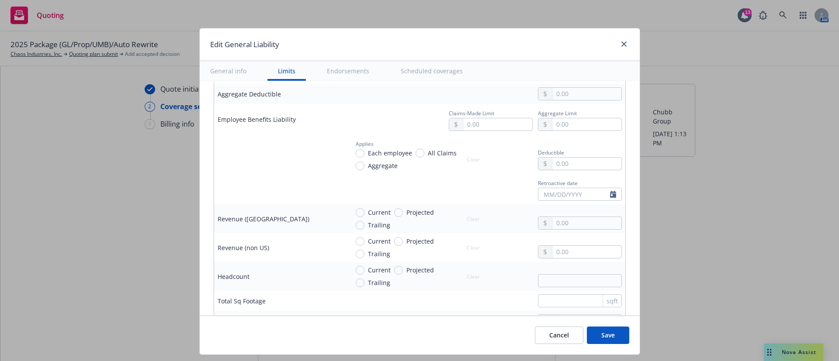
scroll to position [459, 0]
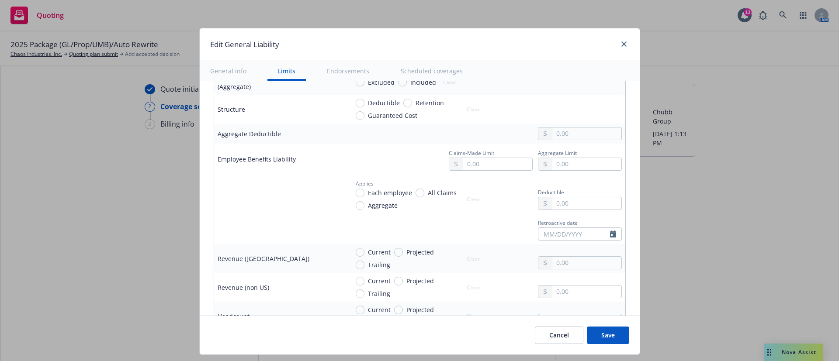
type textarea "Product Withdrawal Expenses Coverage Limit $50,000 Crisis Assistance Expenses C…"
click at [471, 164] on input "text" at bounding box center [497, 164] width 69 height 12
type textarea "x"
type input "1,000,000.00"
click at [482, 203] on button "$1,000,000.00" at bounding box center [482, 202] width 75 height 16
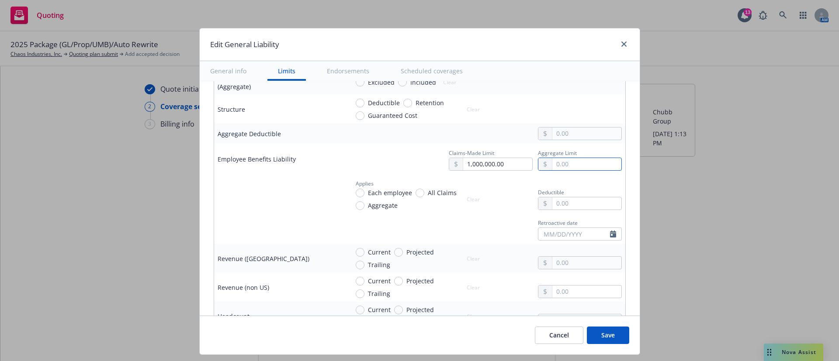
click at [589, 165] on input "text" at bounding box center [586, 164] width 69 height 12
type textarea "x"
type input "2,000,000.00"
drag, startPoint x: 561, startPoint y: 220, endPoint x: 556, endPoint y: 202, distance: 19.1
click at [561, 220] on button "$2,000,000.00" at bounding box center [571, 217] width 75 height 16
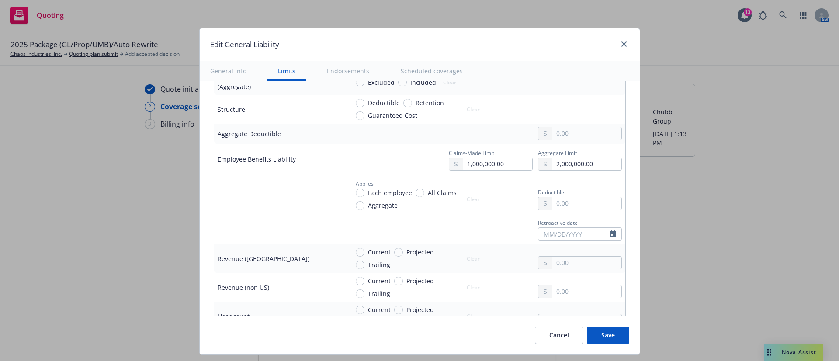
click at [432, 193] on span "All Claims" at bounding box center [442, 192] width 29 height 9
click at [424, 193] on input "All Claims" at bounding box center [420, 193] width 9 height 9
radio input "true"
type textarea "x"
click at [582, 204] on input "text" at bounding box center [586, 204] width 69 height 12
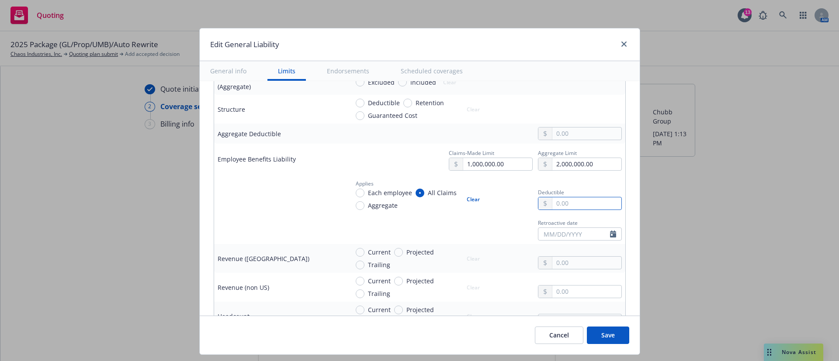
type input "1,000.00"
click at [423, 224] on div "Retroactive date" at bounding box center [485, 229] width 273 height 24
click at [599, 340] on button "Save" at bounding box center [608, 335] width 42 height 17
type textarea "x"
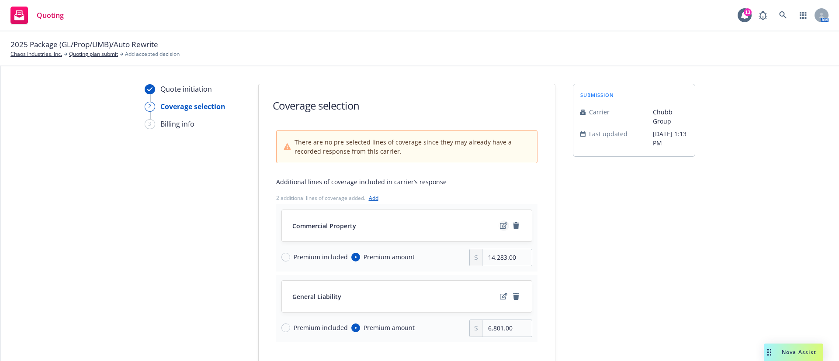
click at [500, 224] on icon "edit" at bounding box center [503, 225] width 7 height 7
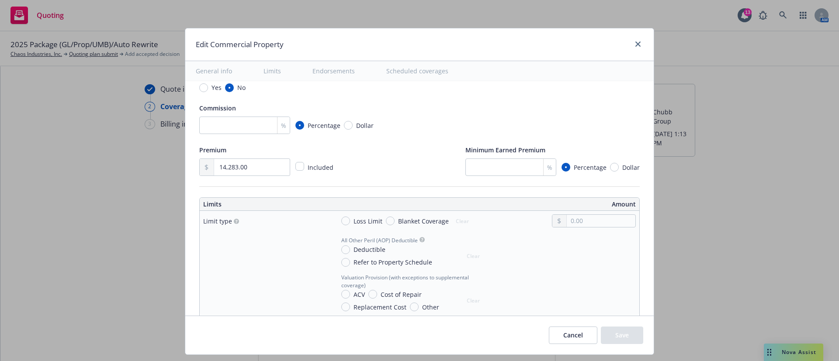
scroll to position [131, 0]
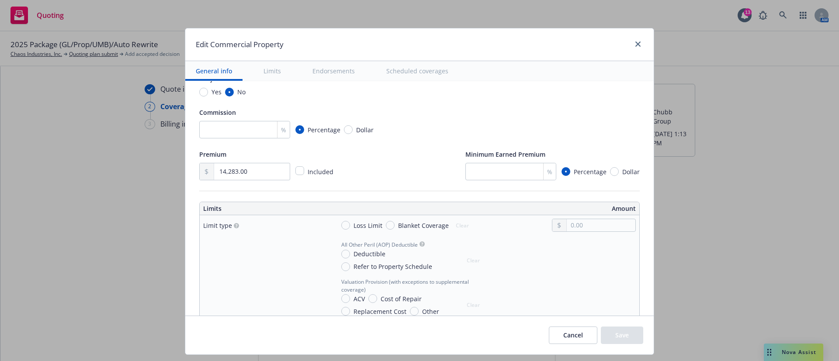
click at [417, 230] on span "Blanket Coverage" at bounding box center [423, 225] width 51 height 9
click at [395, 230] on input "Blanket Coverage" at bounding box center [390, 225] width 9 height 9
radio input "true"
click at [592, 225] on input "text" at bounding box center [601, 225] width 69 height 12
paste input "1,000,000.00"
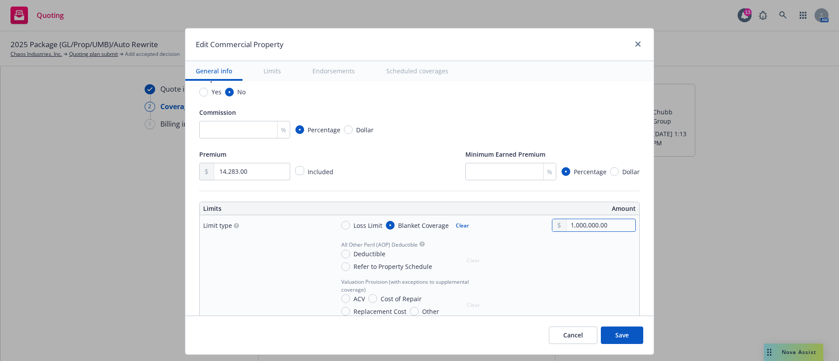
type input "1,000,000.00"
click at [510, 280] on div "Valuation Provision (with exceptions to supplemental coverage) ACV Cost of Repa…" at bounding box center [485, 297] width 302 height 38
click at [354, 253] on span "Deductible" at bounding box center [370, 254] width 32 height 9
click at [350, 253] on input "Deductible" at bounding box center [345, 254] width 9 height 9
radio input "true"
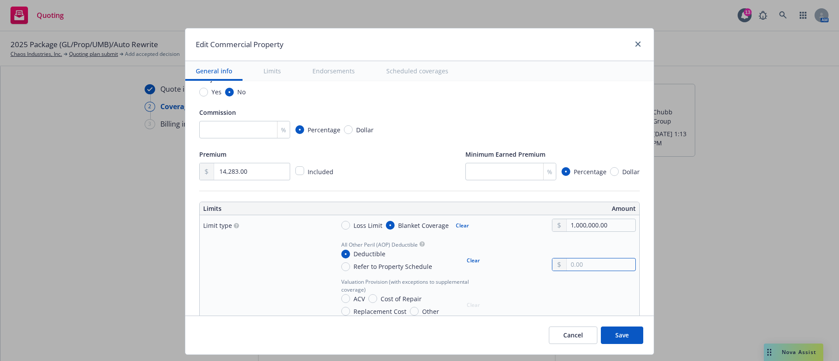
click at [574, 263] on input "text" at bounding box center [601, 265] width 69 height 12
paste input "5,000.00"
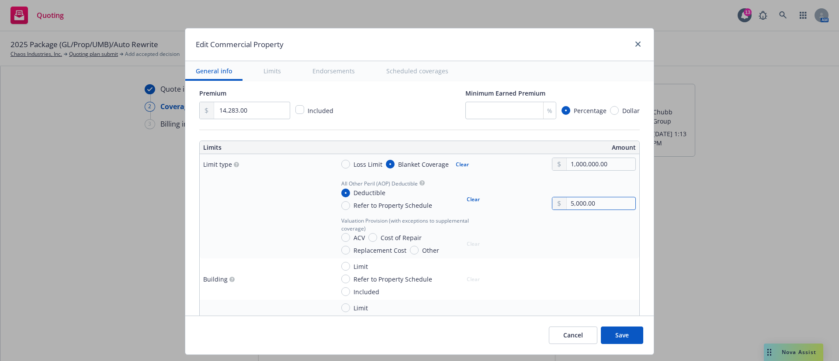
scroll to position [197, 0]
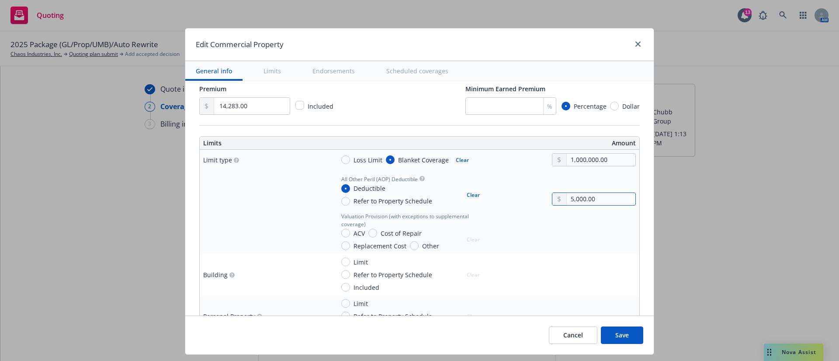
type input "5,000.00"
click at [483, 265] on div "Limit Refer to Property Schedule Included Clear" at bounding box center [485, 275] width 302 height 35
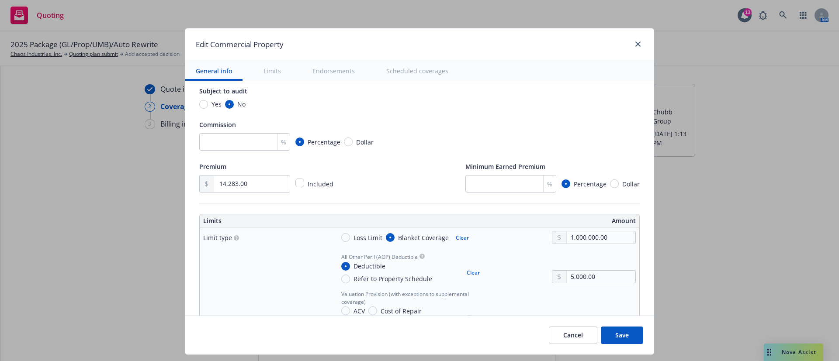
scroll to position [131, 0]
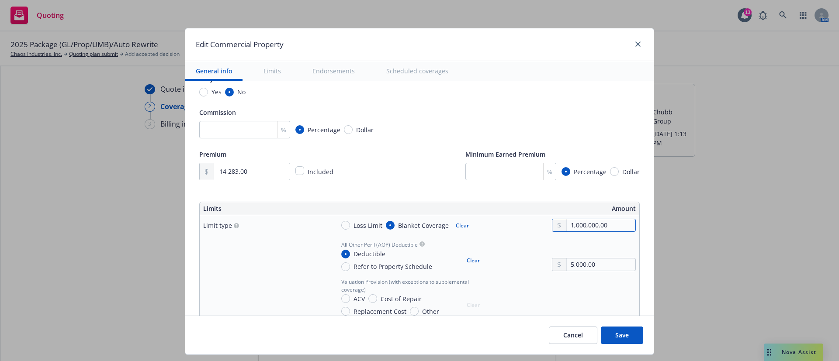
drag, startPoint x: 554, startPoint y: 225, endPoint x: 485, endPoint y: 225, distance: 69.5
click at [485, 225] on div "Loss Limit Blanket Coverage Clear 1,000,000.00" at bounding box center [485, 225] width 302 height 13
paste input "text"
type input "100,000.00"
click at [584, 112] on div "Commission" at bounding box center [419, 112] width 440 height 10
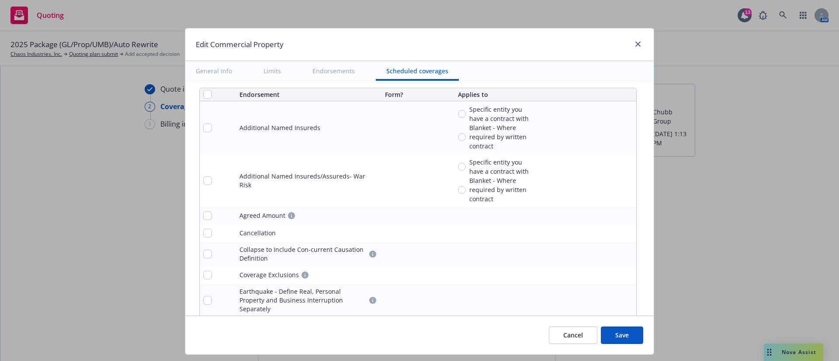
scroll to position [3158, 0]
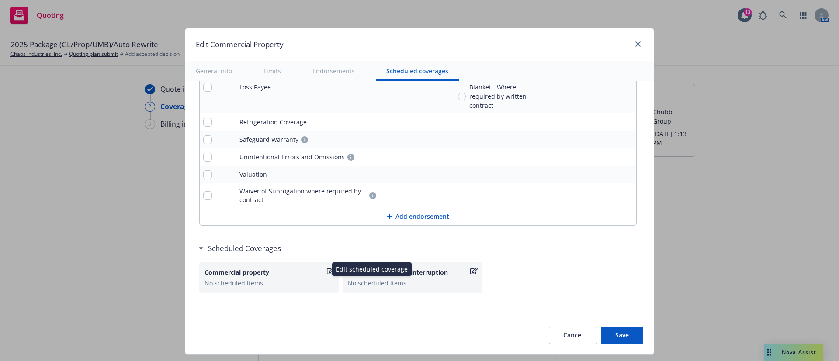
click at [327, 268] on icon "button" at bounding box center [330, 271] width 7 height 7
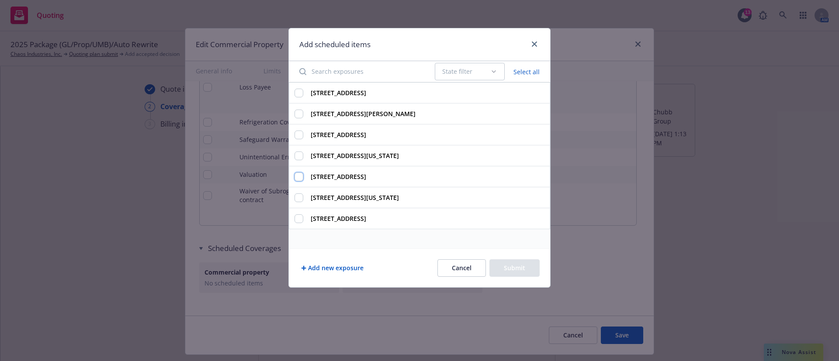
click at [299, 174] on input "500 108th Ave NE Ste 1100, Bellevue, WA, 98004, USA" at bounding box center [299, 177] width 9 height 9
checkbox input "true"
click at [531, 272] on button "Submit" at bounding box center [514, 268] width 50 height 17
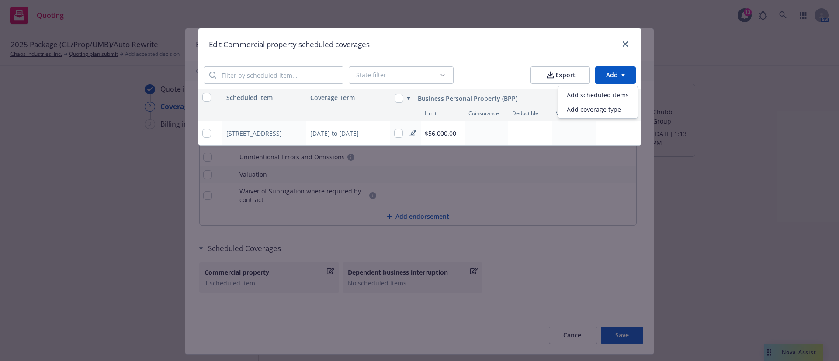
click at [624, 76] on html "Quoting 13 AM 2025 Package (GL/Prop/UMB)/Auto Rewrite Chaos Industries, Inc. Qu…" at bounding box center [419, 180] width 839 height 361
click at [589, 109] on div "Add coverage type" at bounding box center [598, 109] width 76 height 14
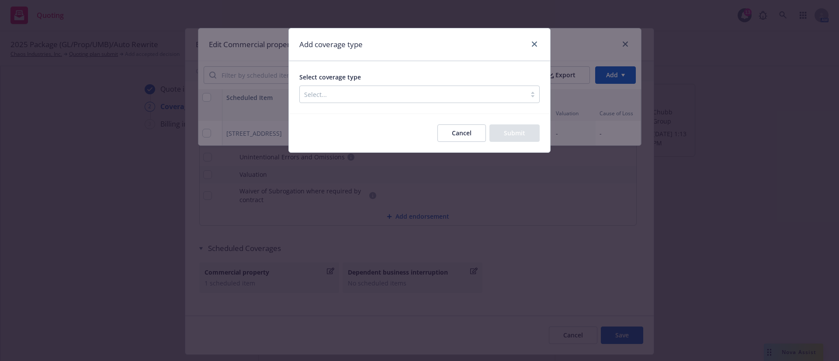
click at [422, 90] on div at bounding box center [413, 94] width 218 height 10
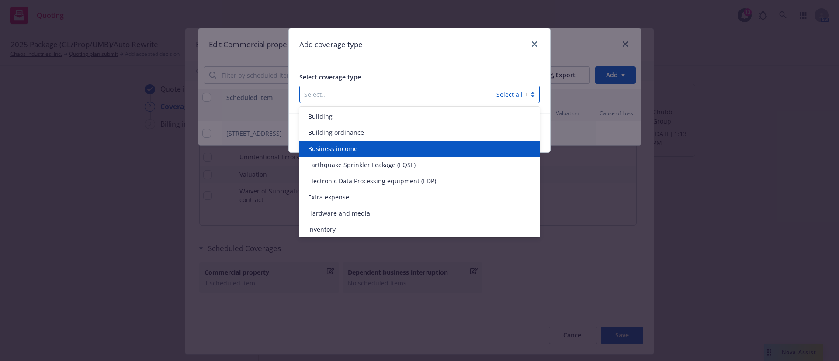
click at [367, 143] on div "Business income" at bounding box center [419, 149] width 240 height 16
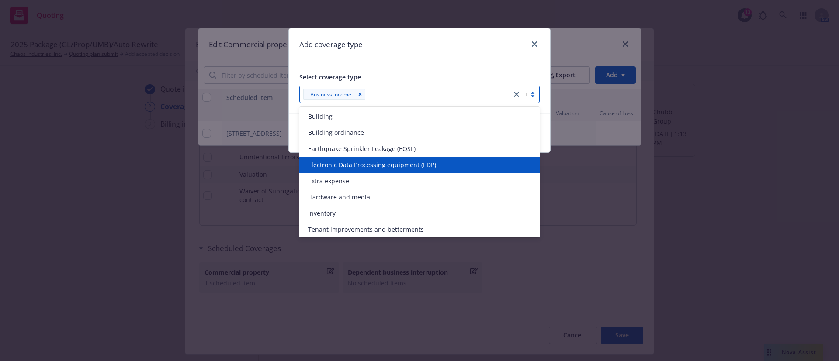
scroll to position [2, 0]
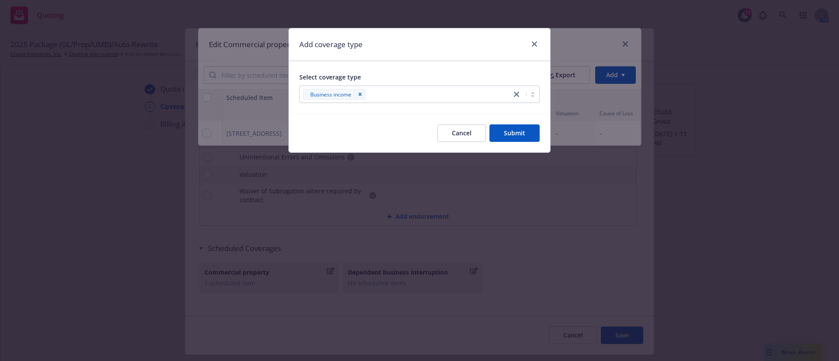
drag, startPoint x: 457, startPoint y: 57, endPoint x: 471, endPoint y: 55, distance: 14.0
click at [458, 57] on div "Add coverage type" at bounding box center [419, 44] width 261 height 33
click at [513, 132] on button "Submit" at bounding box center [514, 133] width 50 height 17
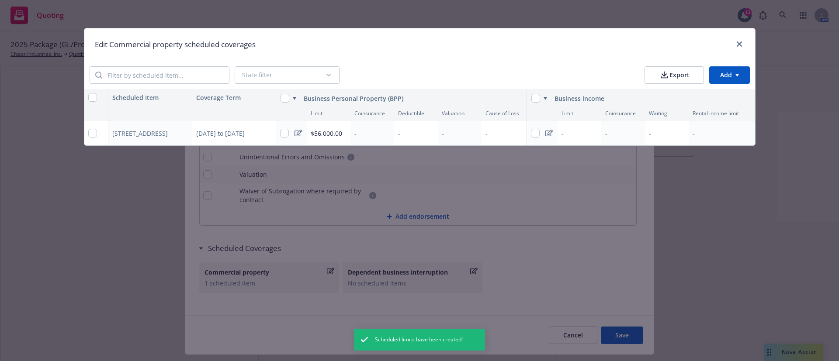
click at [576, 129] on div "-" at bounding box center [580, 133] width 44 height 24
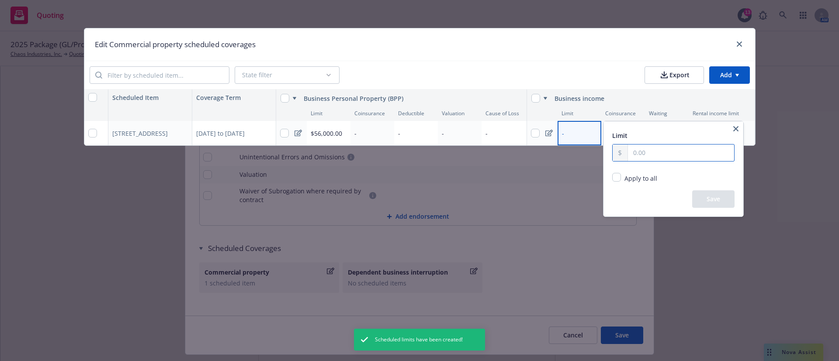
click at [659, 148] on input "text" at bounding box center [681, 153] width 106 height 17
paste input "1,000,000.00"
type input "1,000,000.00"
click at [712, 201] on button "Save" at bounding box center [713, 199] width 42 height 17
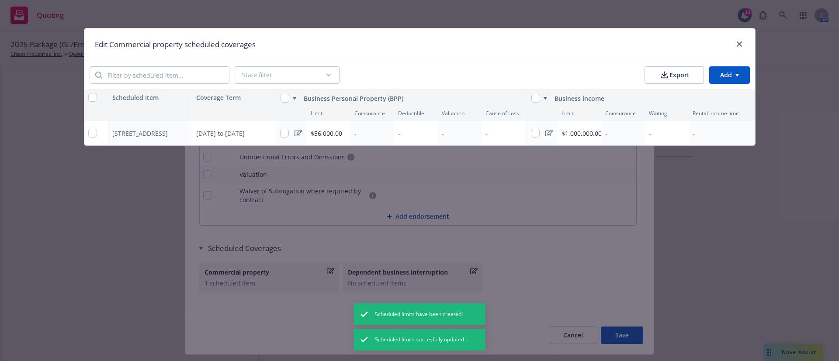
click at [729, 73] on html "Quoting 13 AM 2025 Package (GL/Prop/UMB)/Auto Rewrite Chaos Industries, Inc. Qu…" at bounding box center [419, 180] width 839 height 361
click at [731, 97] on div "Add scheduled items" at bounding box center [712, 95] width 76 height 14
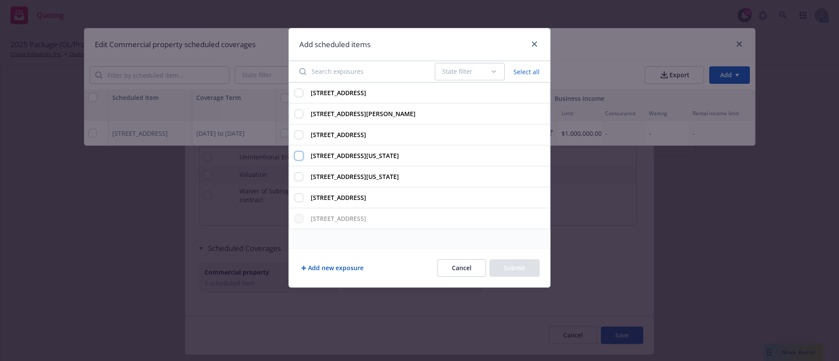
click at [296, 158] on input "601 13th St NW Ste 67, Washington, DC, 20005, USA" at bounding box center [299, 156] width 9 height 9
checkbox input "true"
click at [520, 272] on button "Submit" at bounding box center [514, 268] width 50 height 17
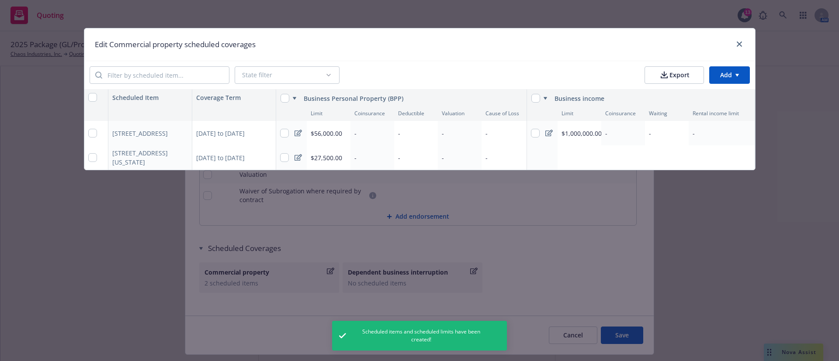
click at [564, 154] on div "Add limit" at bounding box center [573, 157] width 22 height 7
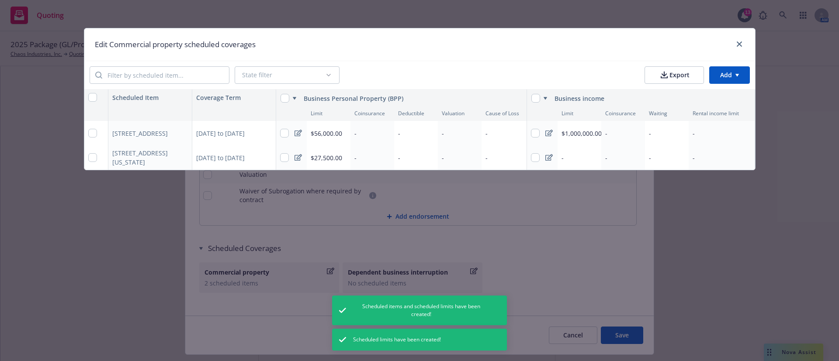
click at [571, 137] on span "$1,000,000.00" at bounding box center [582, 133] width 40 height 8
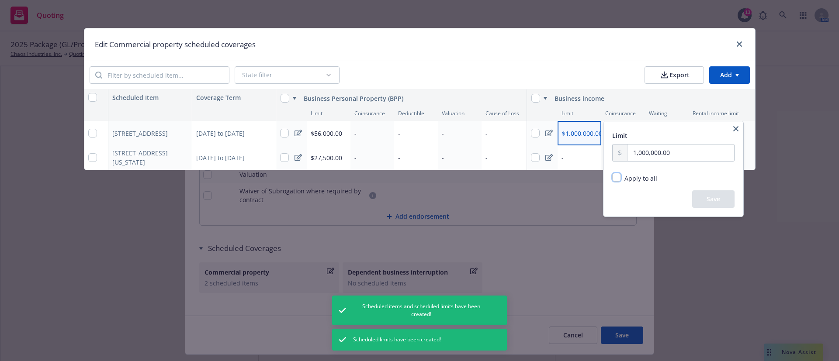
click at [620, 181] on input "Apply to all" at bounding box center [616, 177] width 9 height 9
checkbox input "true"
radio input "true"
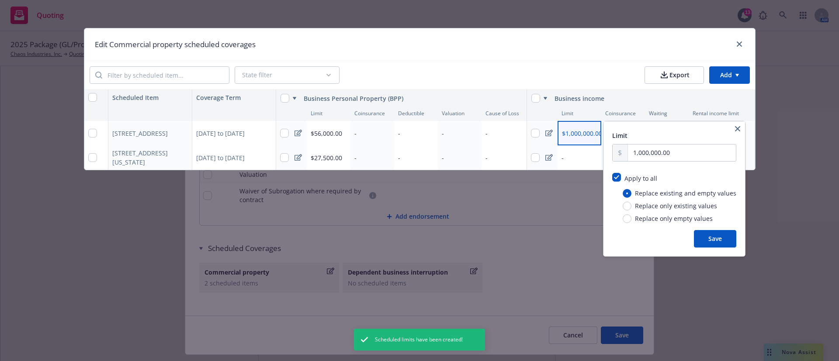
click at [714, 238] on button "Save" at bounding box center [715, 238] width 42 height 17
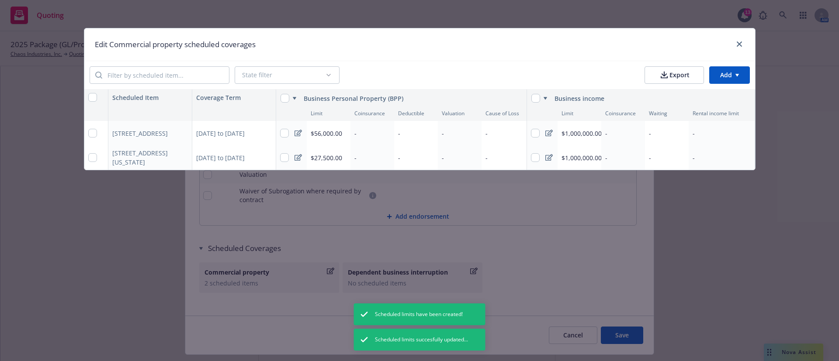
click at [742, 73] on html "Quoting 13 AM 2025 Package (GL/Prop/UMB)/Auto Rewrite Chaos Industries, Inc. Qu…" at bounding box center [419, 180] width 839 height 361
click at [736, 95] on div "Add scheduled items" at bounding box center [712, 95] width 76 height 14
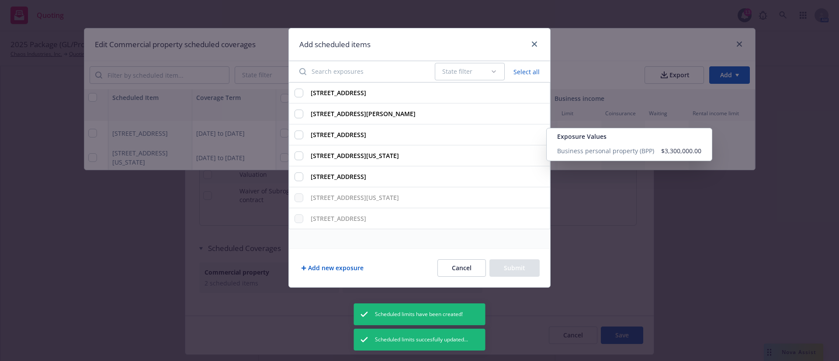
click at [338, 133] on strong "3330 W El Segundo Blvd, Hawthorne, CA, 90250, USA" at bounding box center [338, 135] width 55 height 8
click at [303, 133] on input "3330 W El Segundo Blvd, Hawthorne, CA, 90250, USA Exposure Values Business pers…" at bounding box center [299, 135] width 9 height 9
checkbox input "true"
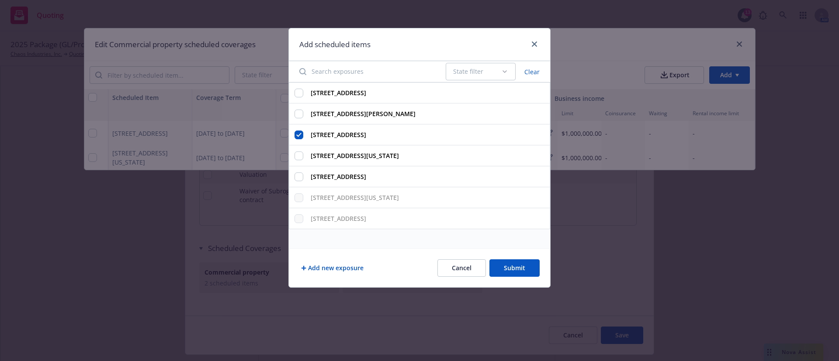
click at [522, 269] on button "Submit" at bounding box center [514, 268] width 50 height 17
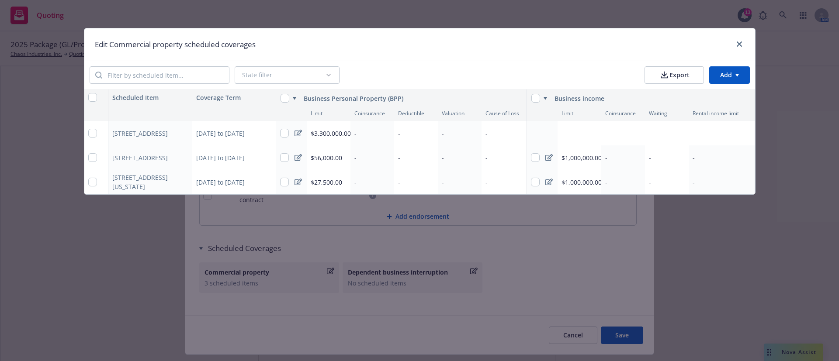
click at [567, 130] on div "Add limit" at bounding box center [573, 133] width 22 height 7
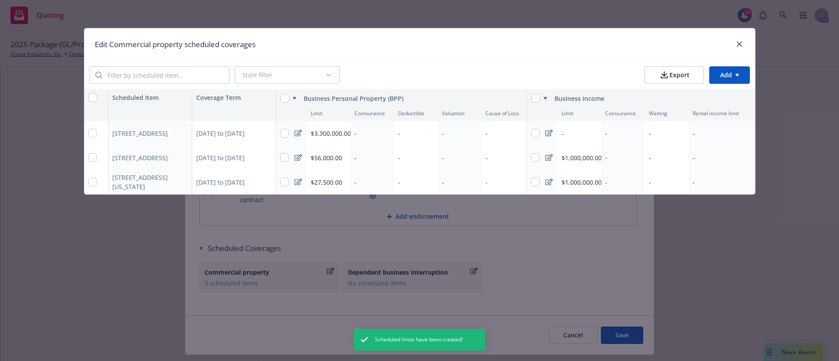
click at [579, 135] on div "-" at bounding box center [580, 133] width 44 height 24
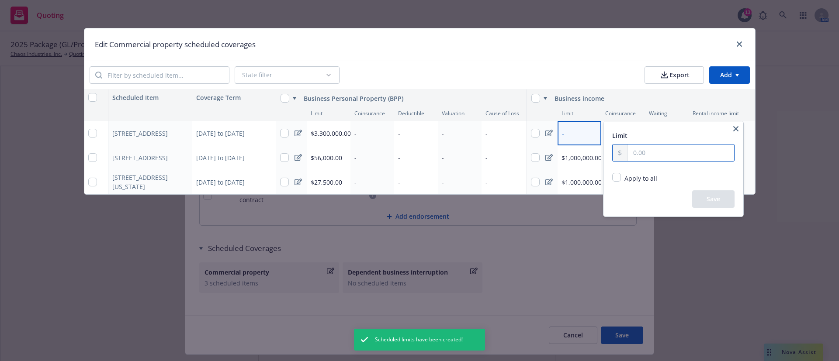
drag, startPoint x: 644, startPoint y: 149, endPoint x: 668, endPoint y: 153, distance: 24.4
click at [644, 149] on input "text" at bounding box center [681, 153] width 106 height 17
paste input "1,000,000.00"
type input "1,000,000.00"
click at [708, 198] on button "Save" at bounding box center [713, 199] width 42 height 17
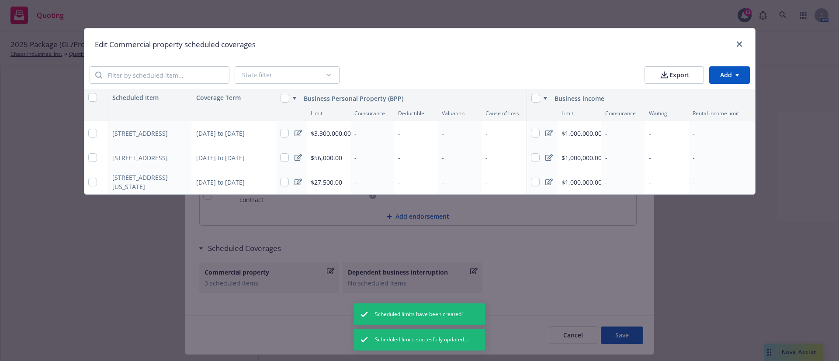
click at [749, 80] on html "Quoting 13 AM 2025 Package (GL/Prop/UMB)/Auto Rewrite Chaos Industries, Inc. Qu…" at bounding box center [419, 180] width 839 height 361
click at [727, 98] on div "Add scheduled items" at bounding box center [712, 95] width 76 height 14
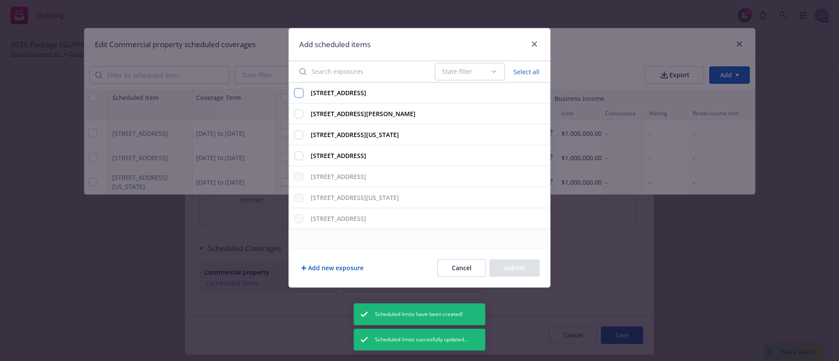
click at [301, 92] on input "910 Hermosa Ave Ste 301, Hermosa Beach, CA, 90254, USA" at bounding box center [299, 93] width 9 height 9
checkbox input "true"
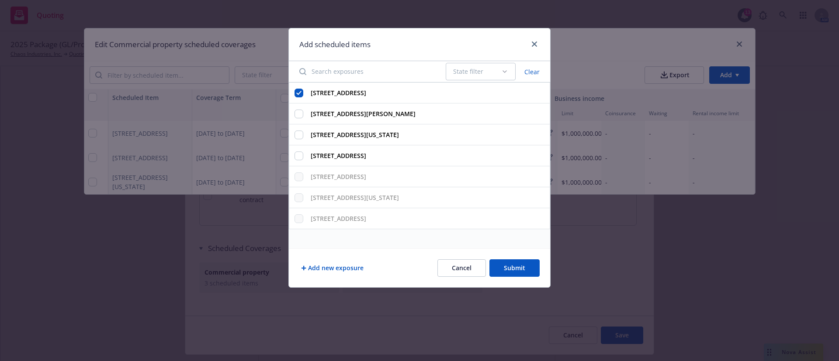
click at [513, 267] on button "Submit" at bounding box center [514, 268] width 50 height 17
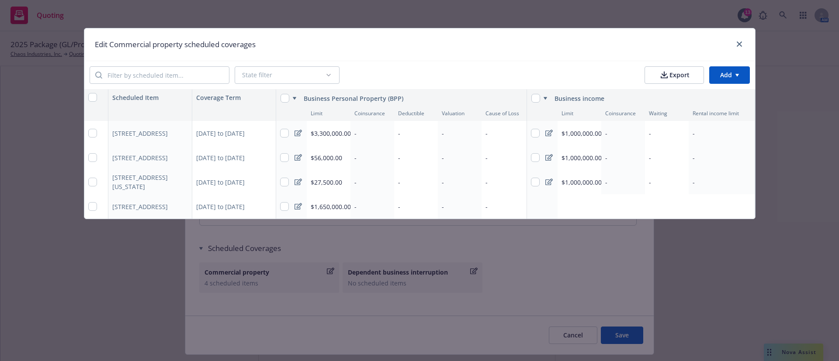
click at [729, 75] on html "Quoting 13 AM 2025 Package (GL/Prop/UMB)/Auto Rewrite Chaos Industries, Inc. Qu…" at bounding box center [419, 180] width 839 height 361
click at [728, 94] on div "Add scheduled items" at bounding box center [712, 95] width 76 height 14
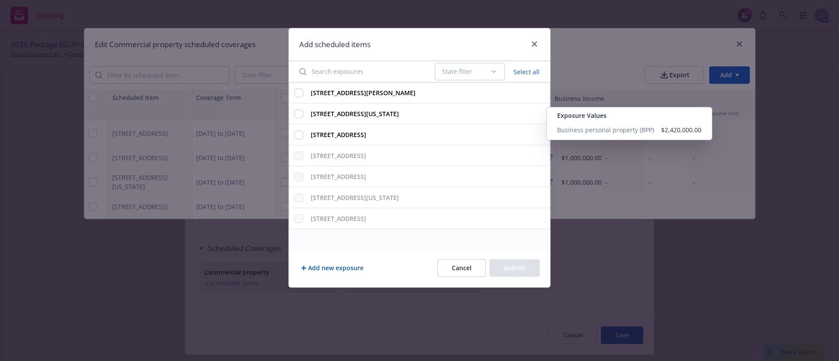
click at [343, 115] on strong "699 14th St NW Fl Dc # 6, Washington, DC, 20005, USA" at bounding box center [355, 114] width 88 height 8
click at [303, 115] on input "699 14th St NW Fl Dc # 6, Washington, DC, 20005, USA Exposure Values Business p…" at bounding box center [299, 114] width 9 height 9
checkbox input "true"
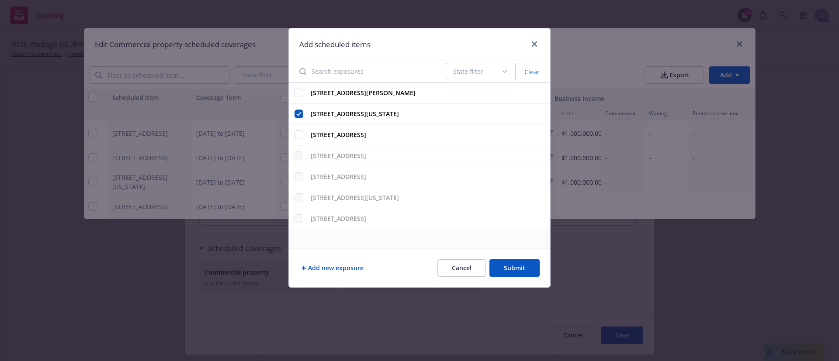
click at [510, 261] on button "Submit" at bounding box center [514, 268] width 50 height 17
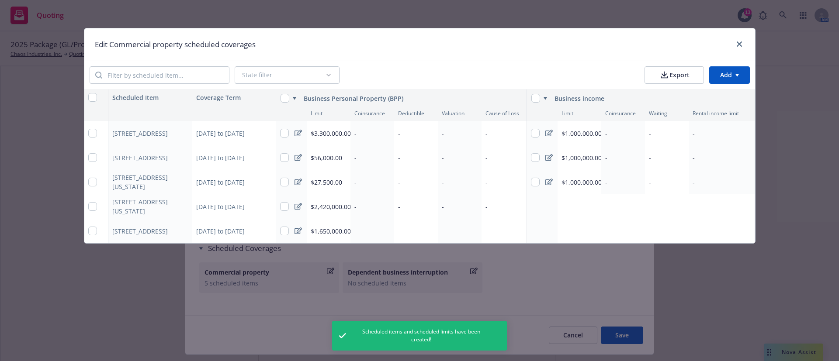
click at [724, 73] on html "Quoting 13 AM 2025 Package (GL/Prop/UMB)/Auto Rewrite Chaos Industries, Inc. Qu…" at bounding box center [419, 180] width 839 height 361
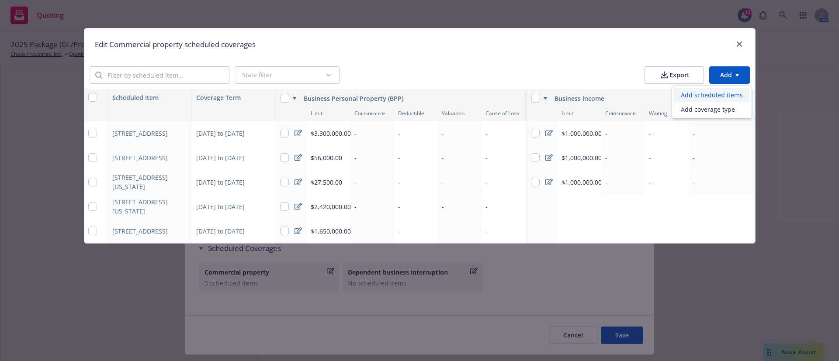
click at [727, 93] on div "Add scheduled items" at bounding box center [712, 95] width 76 height 14
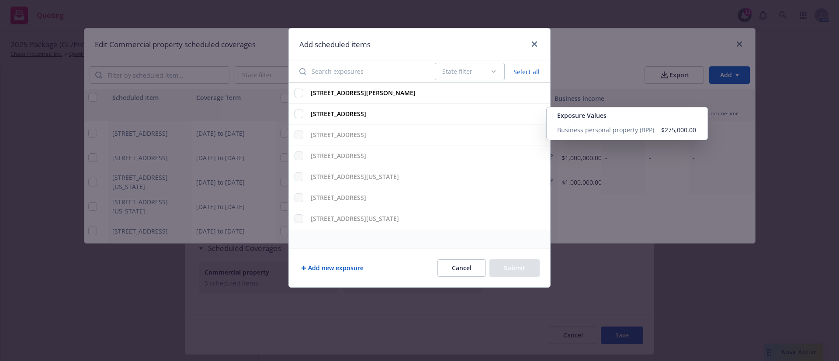
click at [344, 114] on strong "1128 Palm Dr, Hermosa Beach, CA, 90254, USA" at bounding box center [338, 114] width 55 height 8
click at [303, 114] on input "1128 Palm Dr, Hermosa Beach, CA, 90254, USA Exposure Values Business personal p…" at bounding box center [299, 114] width 9 height 9
checkbox input "true"
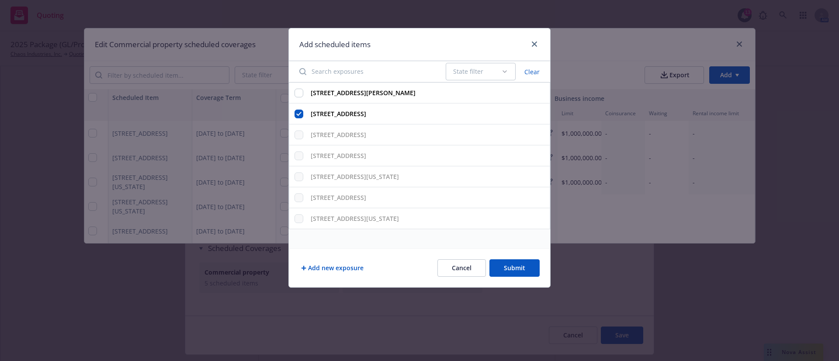
click at [519, 262] on button "Submit" at bounding box center [514, 268] width 50 height 17
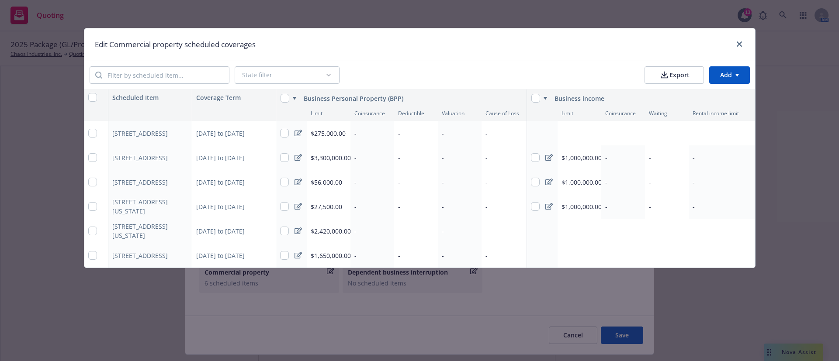
click at [730, 80] on html "Quoting 13 AM 2025 Package (GL/Prop/UMB)/Auto Rewrite Chaos Industries, Inc. Qu…" at bounding box center [419, 180] width 839 height 361
click at [730, 96] on div "Add scheduled items" at bounding box center [712, 95] width 76 height 14
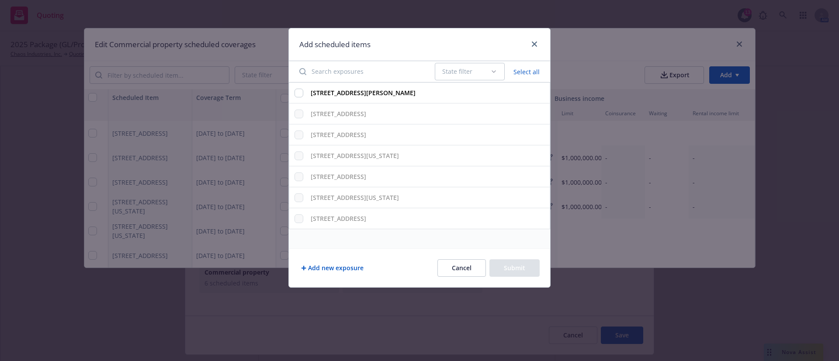
click at [351, 96] on strong "12831 Weber Way, Hawthorne, CA, 90250, USA" at bounding box center [363, 93] width 105 height 8
click at [303, 96] on input "12831 Weber Way, Hawthorne, CA, 90250, USA" at bounding box center [299, 93] width 9 height 9
checkbox input "true"
click at [509, 277] on button "Submit" at bounding box center [514, 268] width 50 height 17
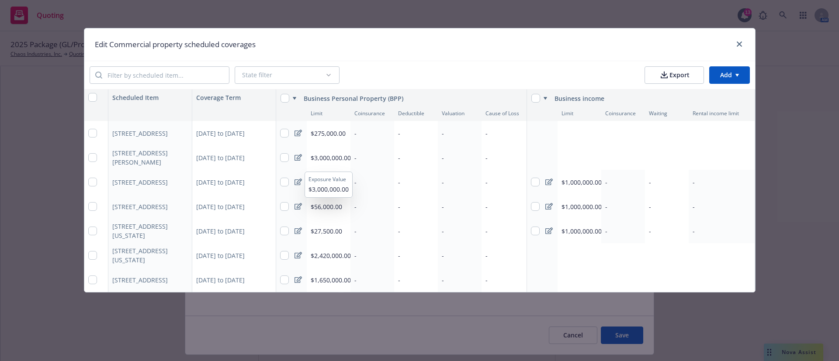
click at [335, 159] on span "$3,000,000.00" at bounding box center [331, 158] width 40 height 8
click at [395, 177] on input "3,000,000.00" at bounding box center [430, 177] width 106 height 17
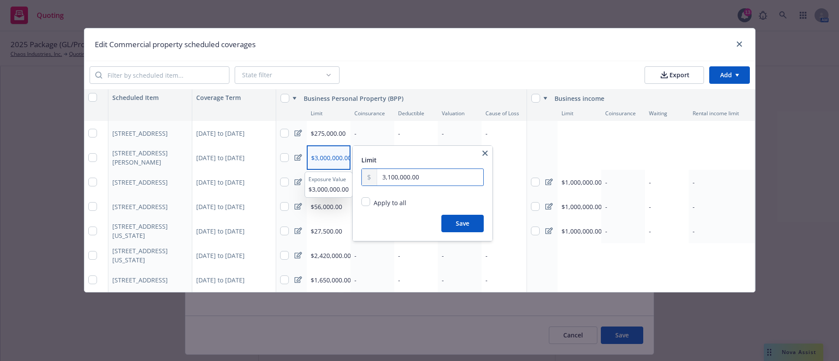
type input "3,100,000.00"
click at [465, 224] on button "Save" at bounding box center [462, 223] width 42 height 17
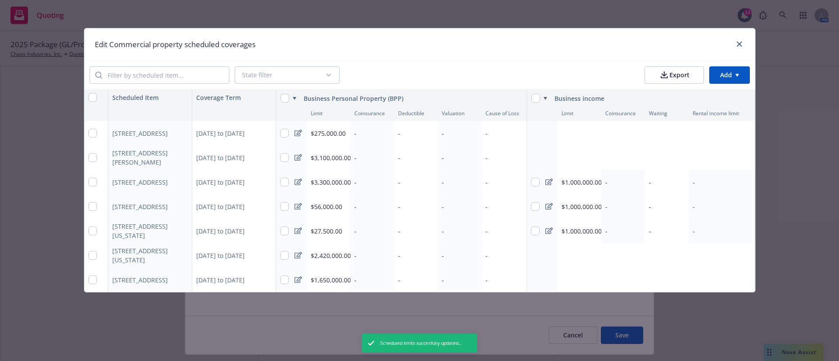
click at [584, 180] on span "$1,000,000.00" at bounding box center [582, 182] width 40 height 8
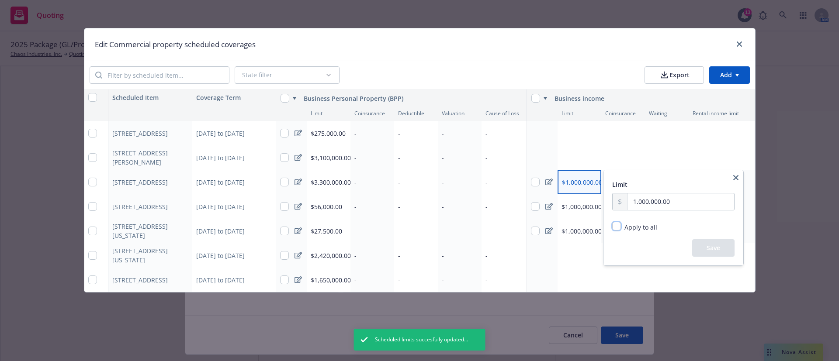
click at [619, 228] on input "Apply to all" at bounding box center [616, 226] width 9 height 9
checkbox input "true"
radio input "true"
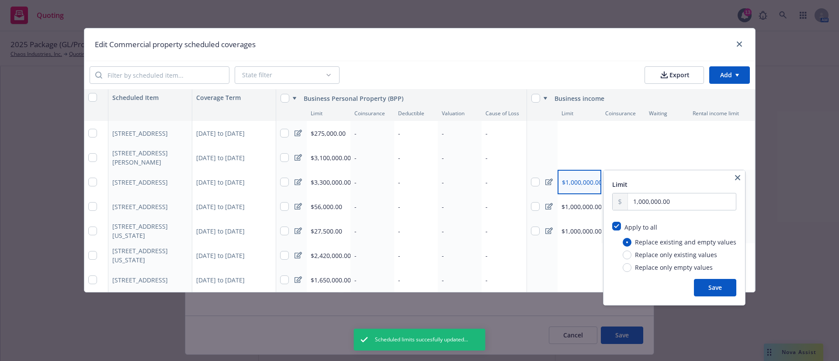
drag, startPoint x: 709, startPoint y: 288, endPoint x: 533, endPoint y: 242, distance: 182.0
click at [707, 287] on button "Save" at bounding box center [715, 287] width 42 height 17
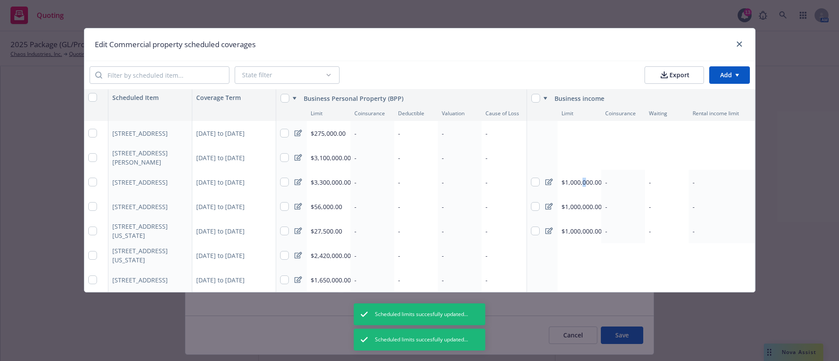
click at [583, 177] on div "$1,000,000.00" at bounding box center [580, 182] width 44 height 24
click at [635, 228] on span "Apply to all" at bounding box center [640, 227] width 33 height 8
click at [621, 228] on input "Apply to all" at bounding box center [616, 226] width 9 height 9
checkbox input "true"
radio input "true"
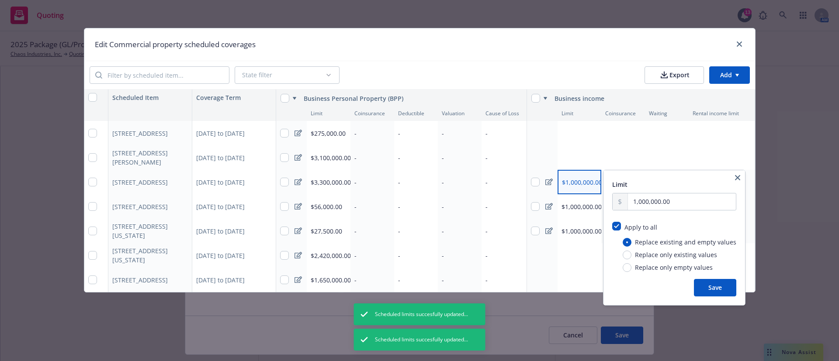
click at [704, 286] on button "Save" at bounding box center [715, 287] width 42 height 17
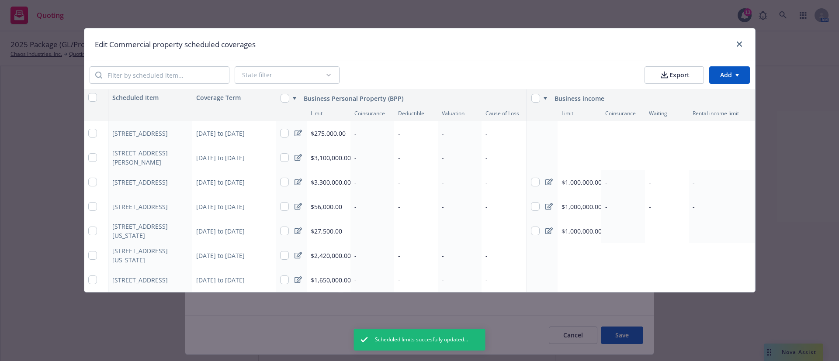
drag, startPoint x: 570, startPoint y: 124, endPoint x: 570, endPoint y: 130, distance: 6.6
click at [570, 124] on div "Add limit" at bounding box center [657, 133] width 198 height 24
click at [569, 130] on div "Add limit" at bounding box center [573, 133] width 22 height 7
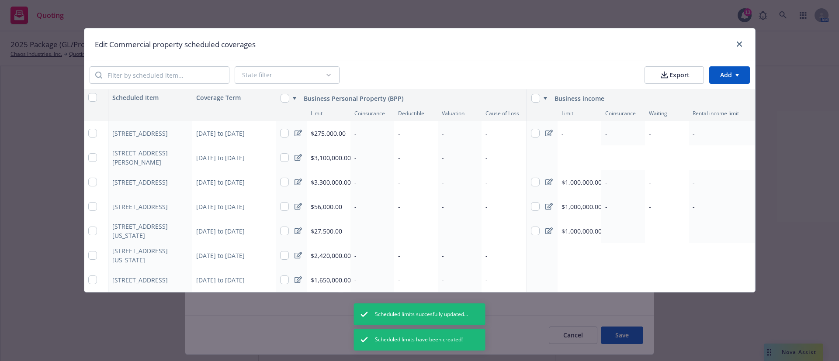
click at [566, 132] on div "-" at bounding box center [580, 133] width 44 height 24
click at [652, 151] on input "text" at bounding box center [681, 153] width 106 height 17
paste input "1,000,000.00"
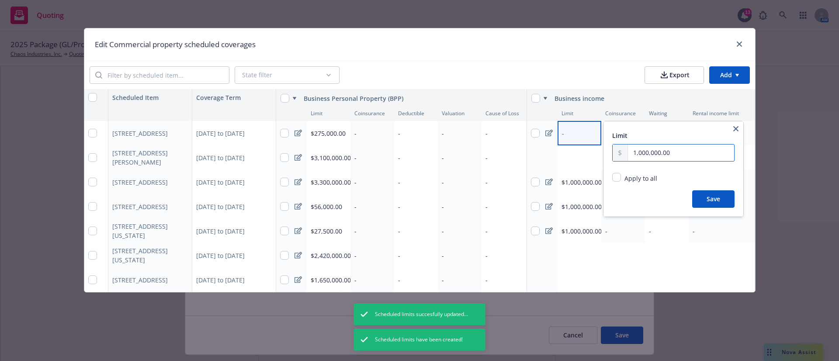
type input "1,000,000.00"
click at [638, 177] on span "Apply to all" at bounding box center [640, 178] width 33 height 8
click at [621, 177] on input "Apply to all" at bounding box center [616, 177] width 9 height 9
checkbox input "true"
radio input "true"
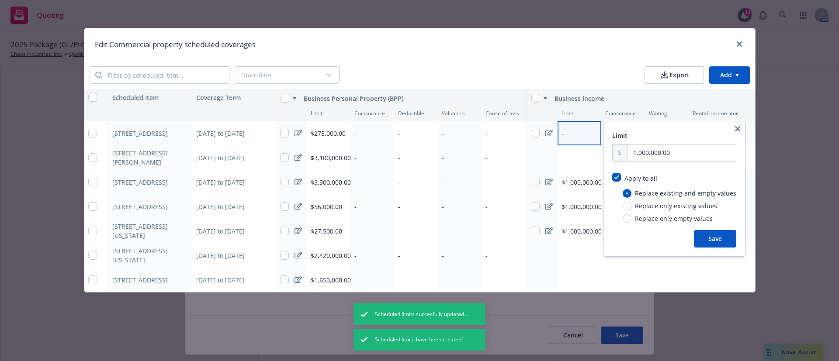
click at [638, 215] on span "Replace only empty values" at bounding box center [674, 218] width 78 height 9
click at [631, 215] on input "Replace only empty values" at bounding box center [627, 219] width 9 height 9
radio input "true"
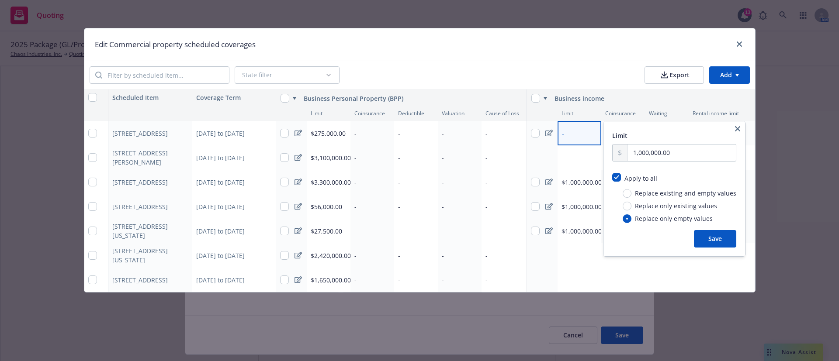
click at [716, 238] on button "Save" at bounding box center [715, 238] width 42 height 17
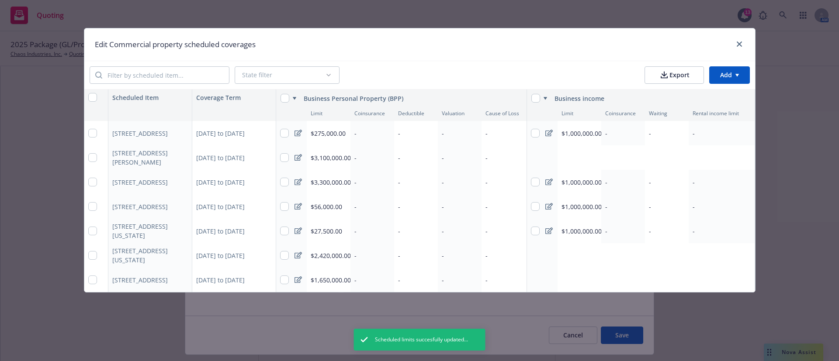
click at [572, 152] on button "Add limit" at bounding box center [657, 157] width 190 height 17
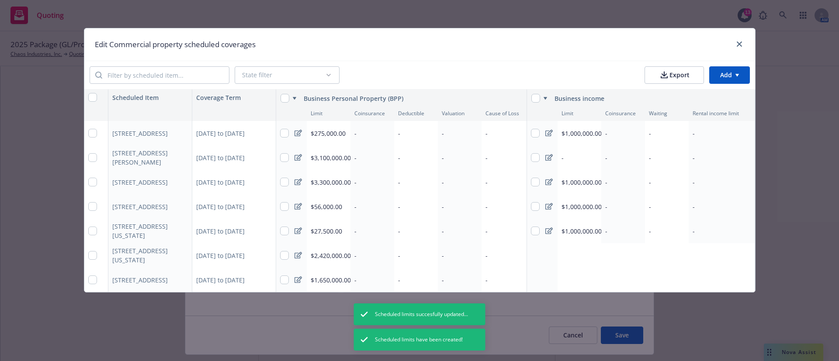
click at [572, 162] on div "-" at bounding box center [580, 158] width 44 height 24
click at [635, 177] on input "text" at bounding box center [681, 177] width 106 height 17
type input "1,000,000.00"
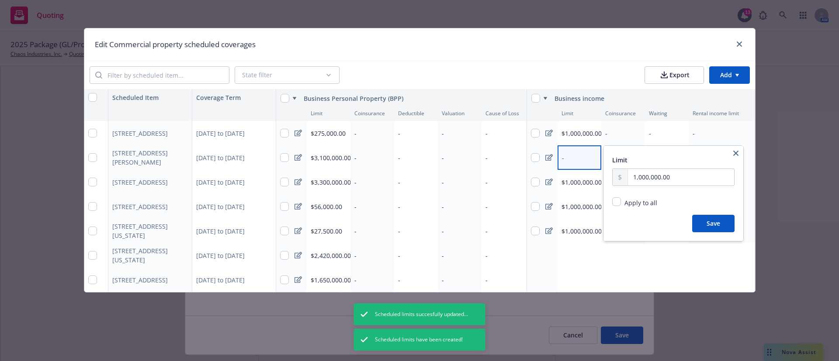
click at [700, 222] on button "Save" at bounding box center [713, 223] width 42 height 17
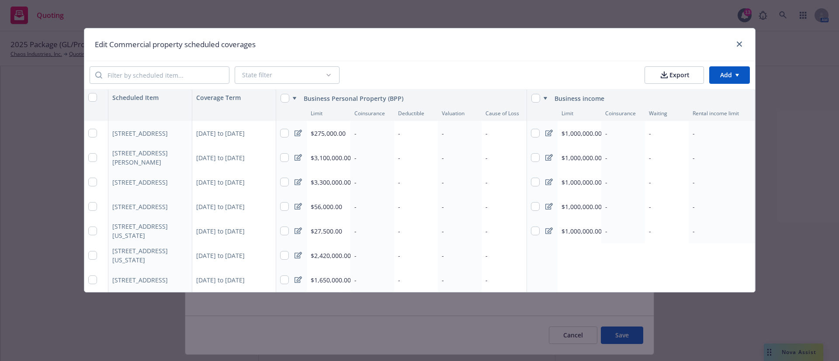
click at [572, 252] on div "Add limit" at bounding box center [573, 255] width 22 height 7
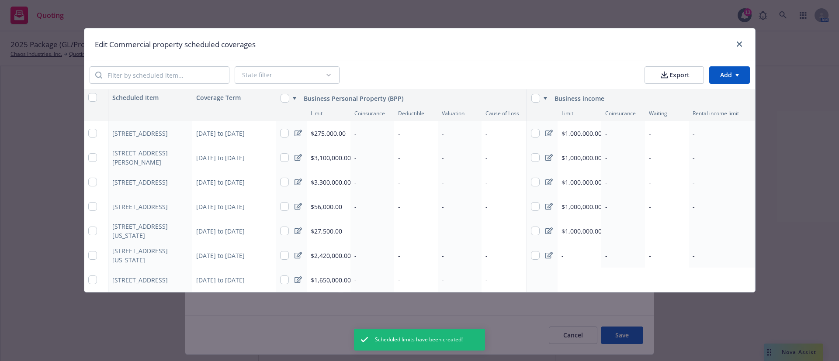
click at [586, 259] on div "-" at bounding box center [580, 255] width 44 height 24
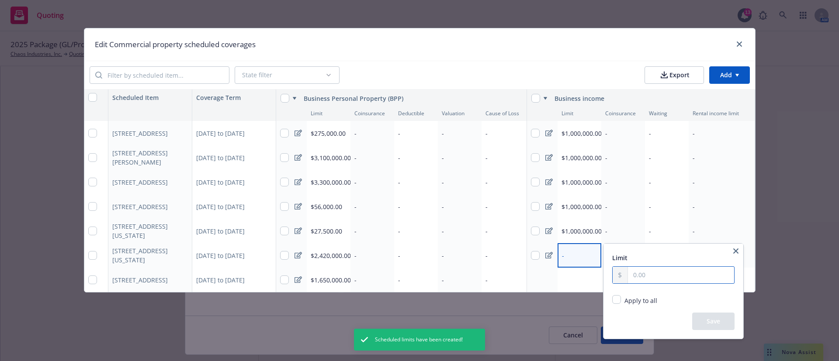
click at [632, 276] on input "text" at bounding box center [681, 275] width 106 height 17
type input "1,000,000.00"
click at [708, 325] on button "Save" at bounding box center [713, 321] width 42 height 17
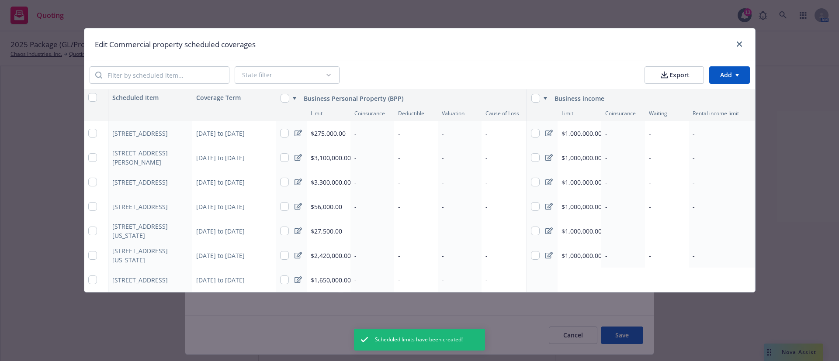
click at [575, 277] on div "Add limit" at bounding box center [573, 280] width 22 height 7
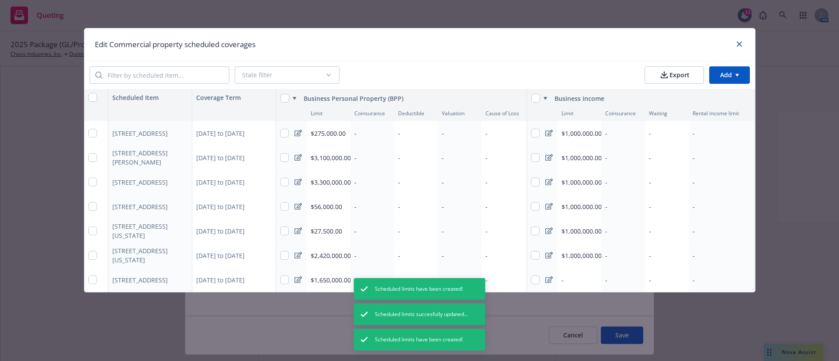
click at [569, 276] on div "-" at bounding box center [580, 280] width 44 height 24
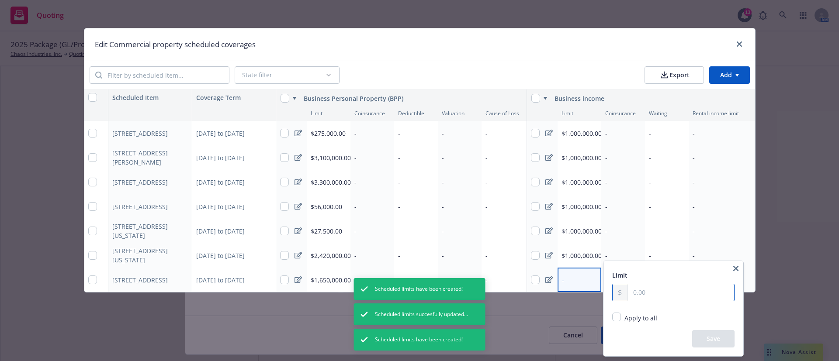
click at [645, 289] on input "text" at bounding box center [681, 292] width 106 height 17
type input "1,000,000.00"
click at [708, 339] on button "Save" at bounding box center [713, 338] width 42 height 17
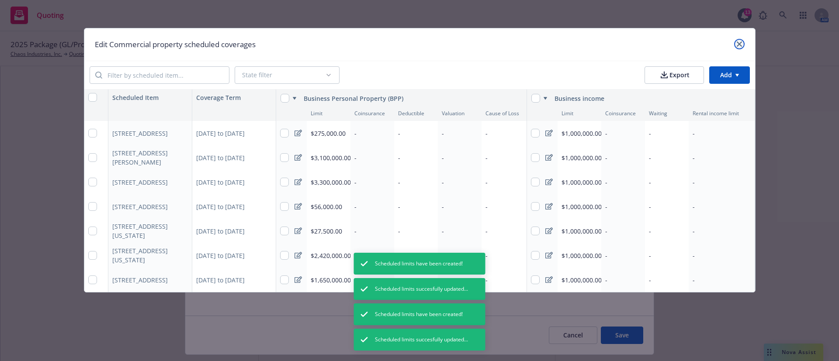
click at [737, 45] on icon "close" at bounding box center [739, 44] width 5 height 5
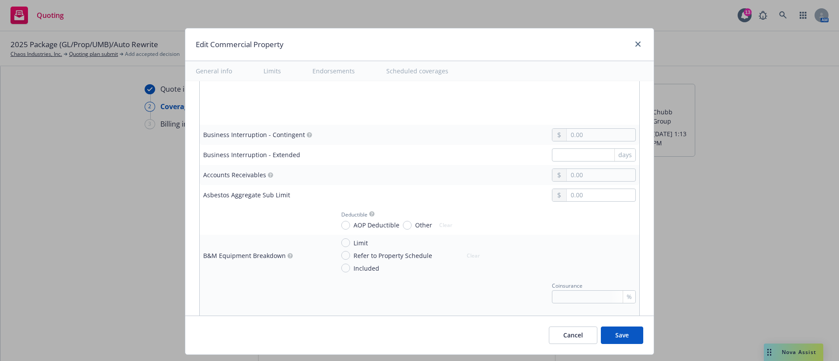
scroll to position [471, 0]
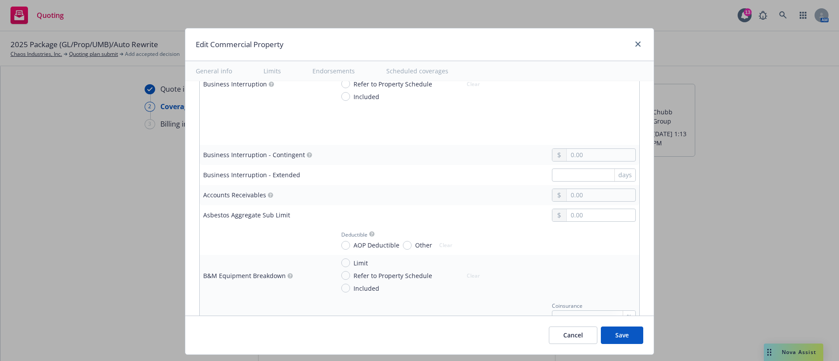
click at [622, 340] on button "Save" at bounding box center [622, 335] width 42 height 17
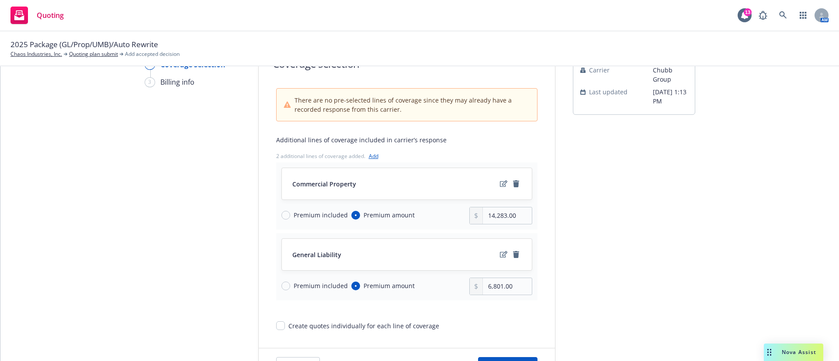
scroll to position [82, 0]
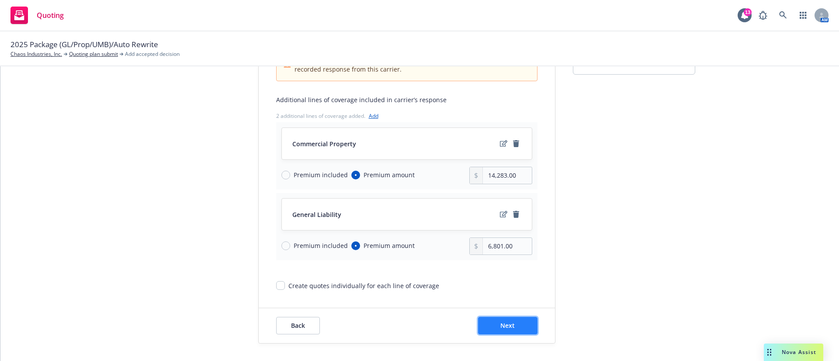
click at [505, 326] on span "Next" at bounding box center [507, 326] width 14 height 8
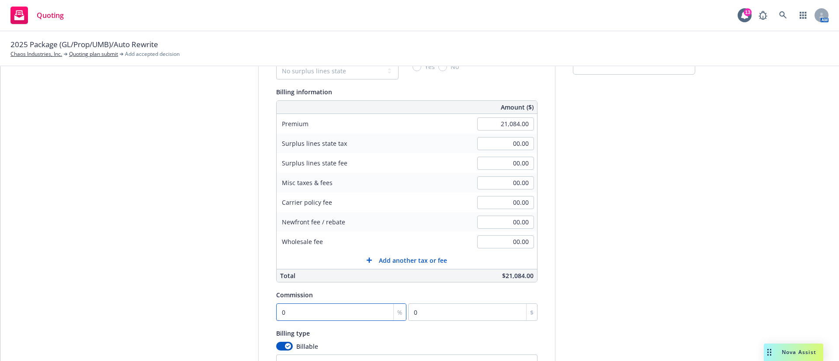
click at [339, 313] on input "0" at bounding box center [341, 312] width 131 height 17
type input "2"
type input "421.68"
type input "20"
type input "4216.8"
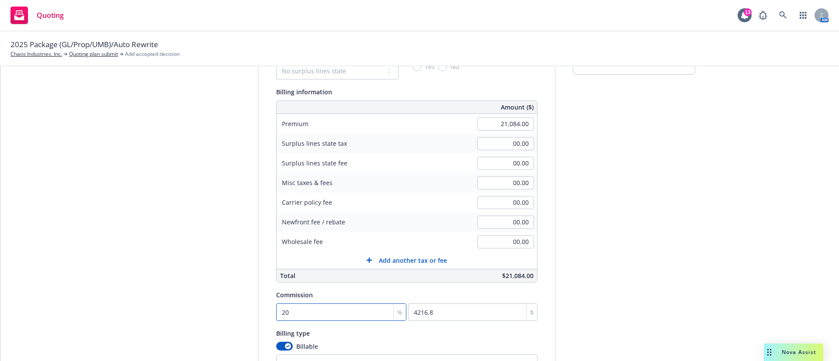
type input "20"
click at [720, 218] on div "Quote initiation Coverage selection 3 Billing info Add billing information Surp…" at bounding box center [420, 225] width 818 height 447
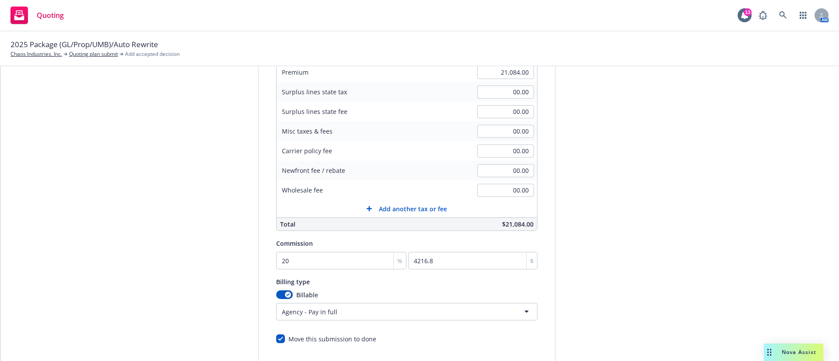
scroll to position [187, 0]
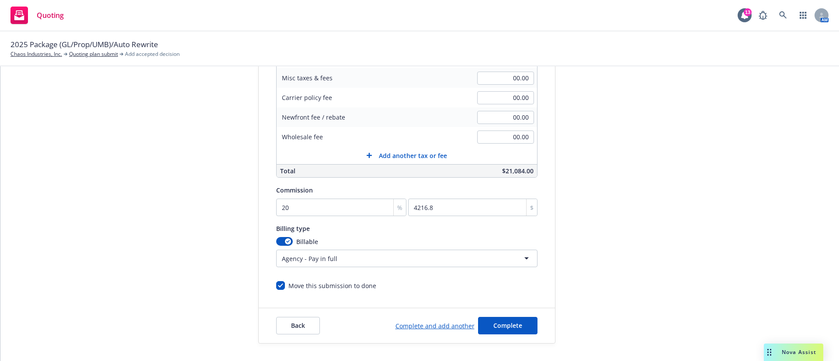
click at [406, 263] on html "Quoting 13 AM 2025 Package (GL/Prop/UMB)/Auto Rewrite Chaos Industries, Inc. Qu…" at bounding box center [419, 180] width 839 height 361
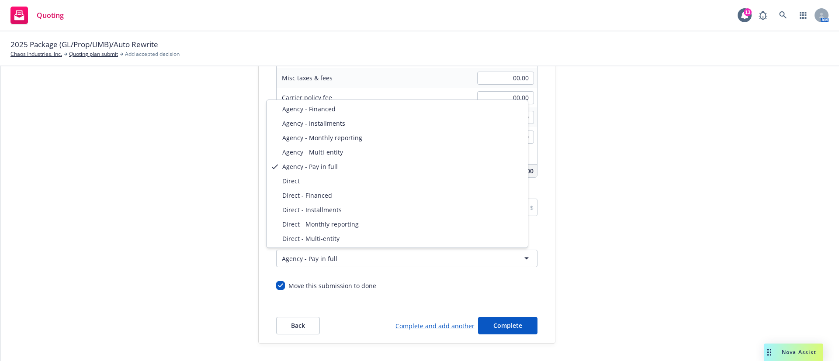
select select "DIRECT"
drag, startPoint x: 315, startPoint y: 178, endPoint x: 279, endPoint y: 187, distance: 36.9
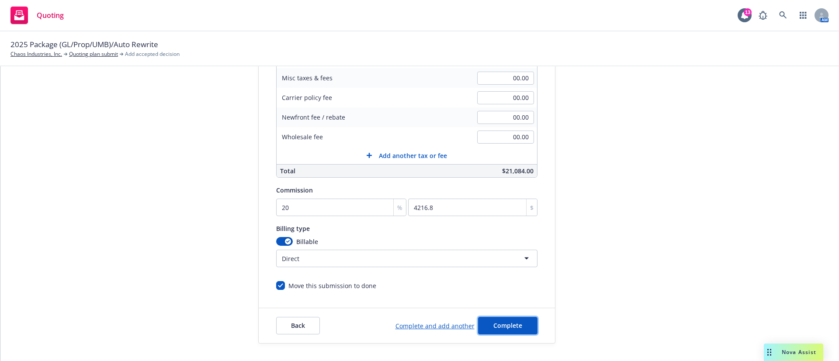
click at [481, 332] on button "Complete" at bounding box center [507, 325] width 59 height 17
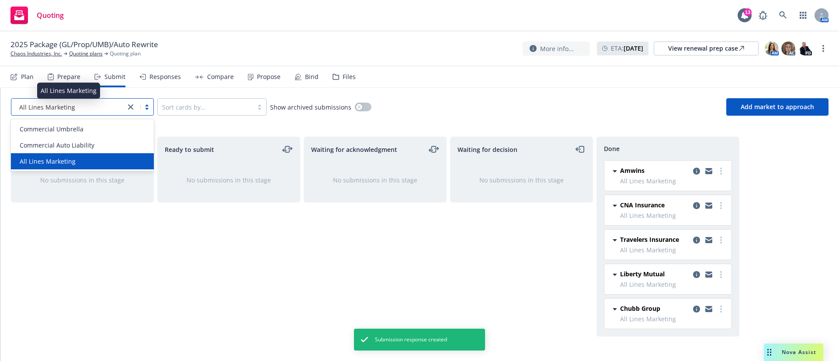
click at [76, 108] on div "All Lines Marketing" at bounding box center [68, 107] width 105 height 9
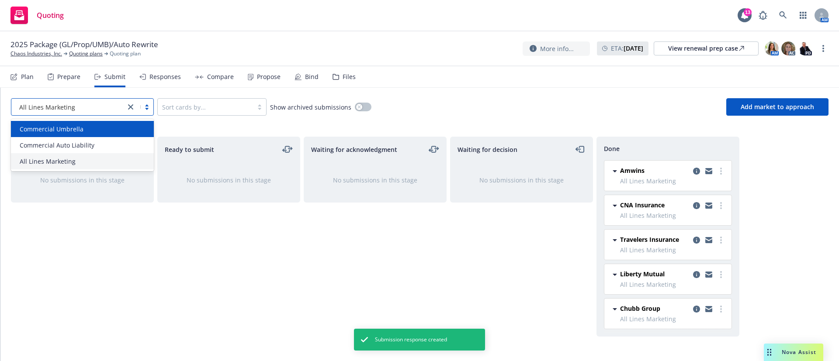
click at [83, 128] on div "Commercial Umbrella" at bounding box center [82, 129] width 132 height 9
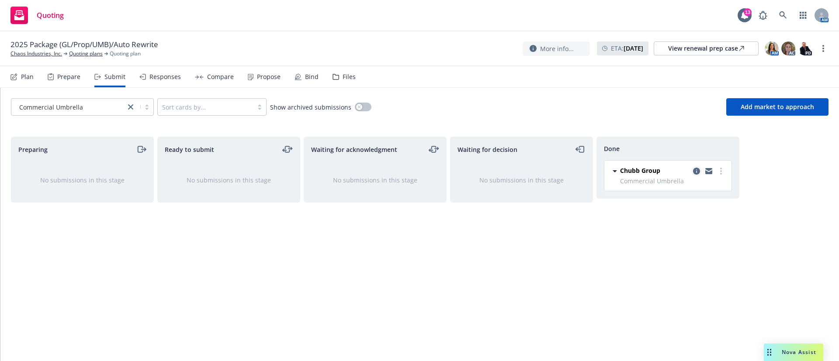
click at [699, 169] on icon "copy logging email" at bounding box center [696, 171] width 7 height 7
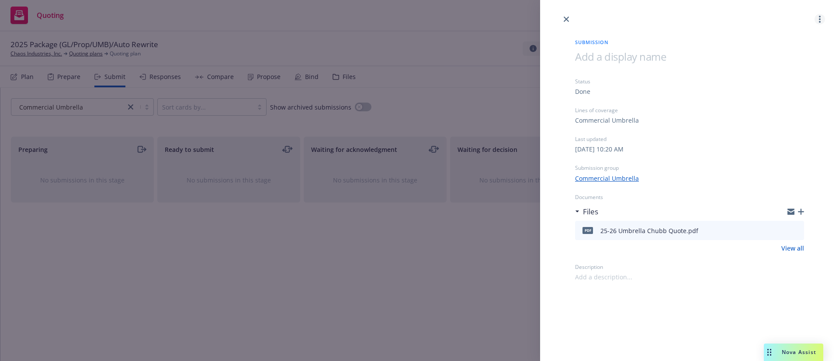
click at [821, 23] on link "more" at bounding box center [820, 19] width 10 height 10
click at [565, 22] on link "close" at bounding box center [566, 19] width 10 height 10
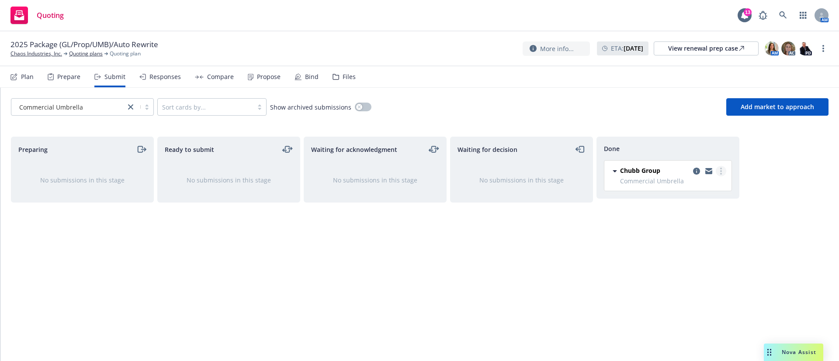
click at [721, 171] on circle "more" at bounding box center [721, 171] width 2 height 2
click at [769, 200] on div "Preparing No submissions in this stage Ready to submit No submissions in this s…" at bounding box center [420, 240] width 818 height 206
click at [213, 73] on div "Compare" at bounding box center [220, 76] width 27 height 7
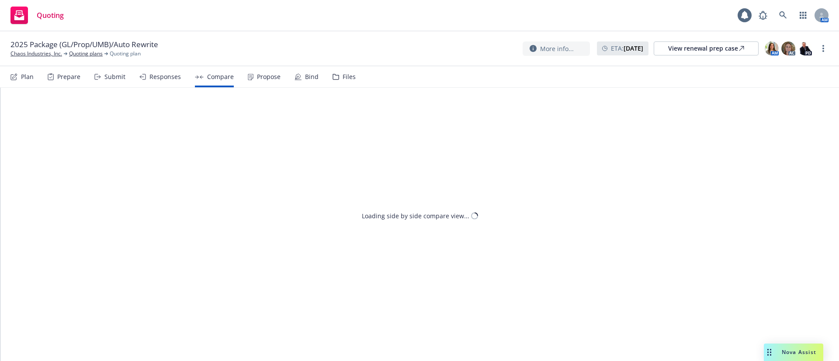
click at [145, 81] on div "Responses" at bounding box center [160, 76] width 42 height 21
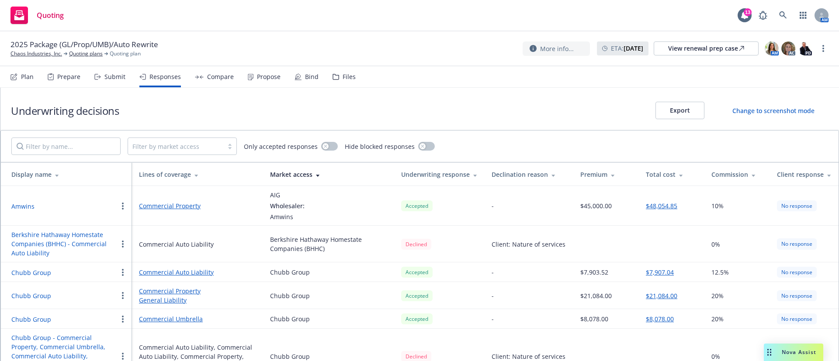
click at [120, 319] on button "button" at bounding box center [123, 319] width 10 height 10
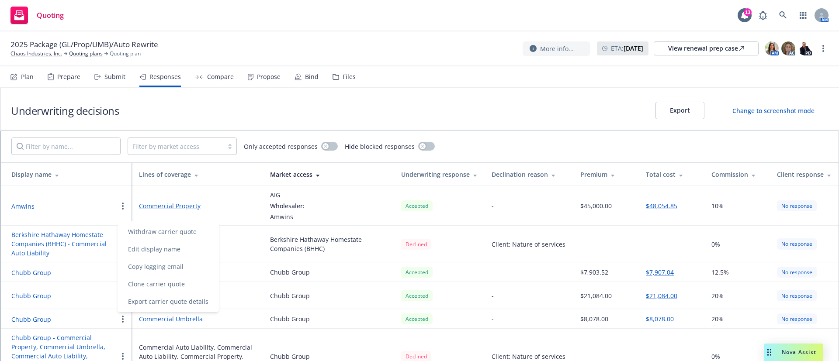
click at [254, 288] on link "Commercial Property" at bounding box center [197, 291] width 117 height 9
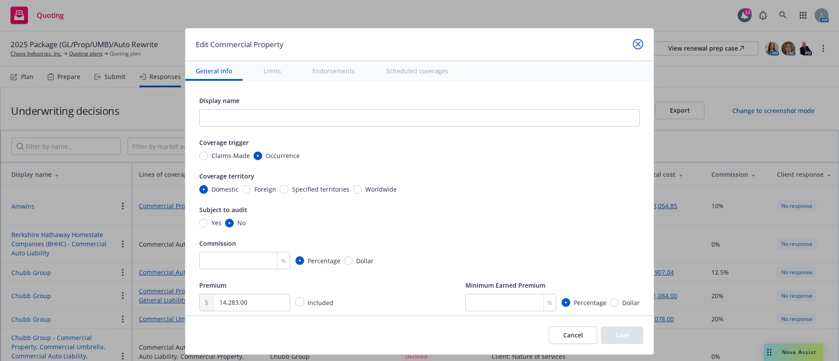
click at [635, 46] on icon "close" at bounding box center [637, 44] width 5 height 5
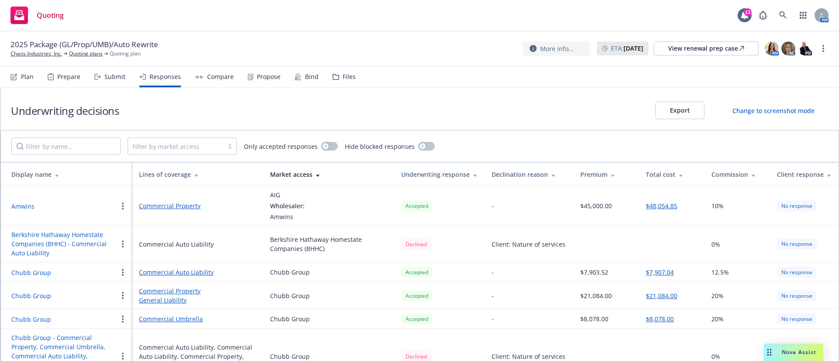
click at [191, 319] on link "Commercial Umbrella" at bounding box center [197, 319] width 117 height 9
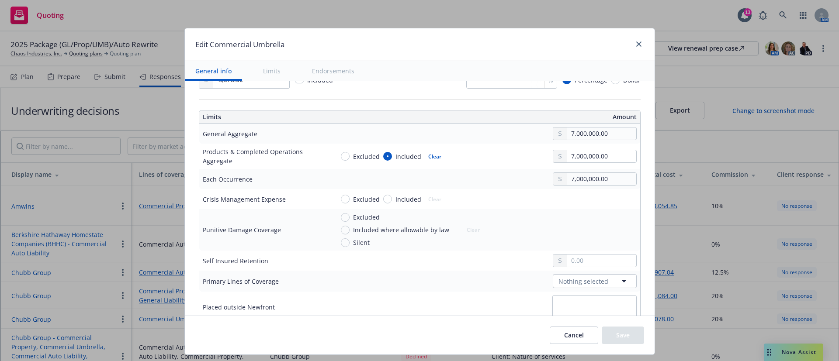
scroll to position [328, 0]
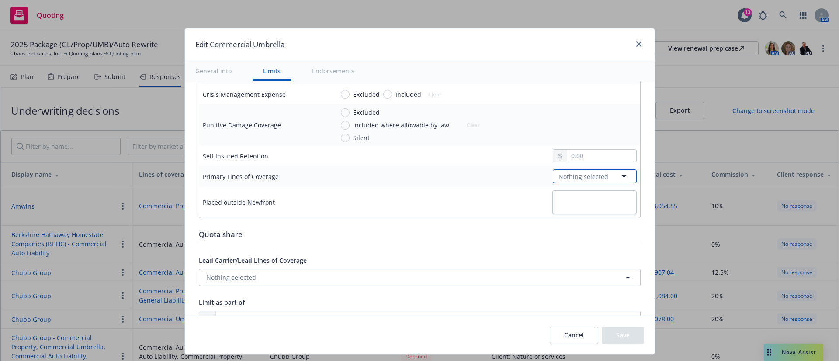
drag, startPoint x: 560, startPoint y: 177, endPoint x: 565, endPoint y: 181, distance: 5.9
click at [559, 177] on span "Nothing selected" at bounding box center [583, 176] width 50 height 9
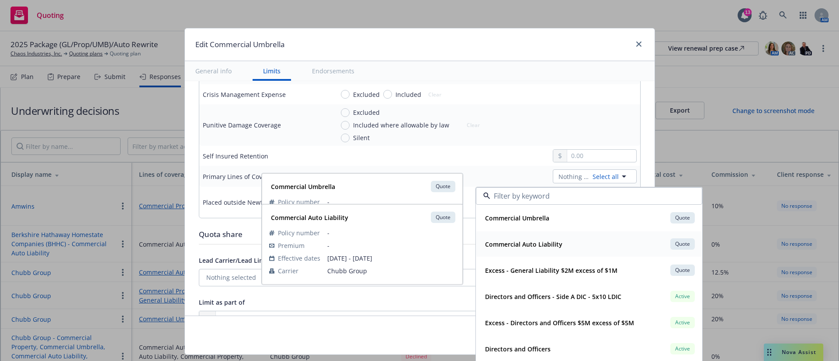
click at [540, 239] on div "Commercial Auto Liability" at bounding box center [523, 244] width 83 height 13
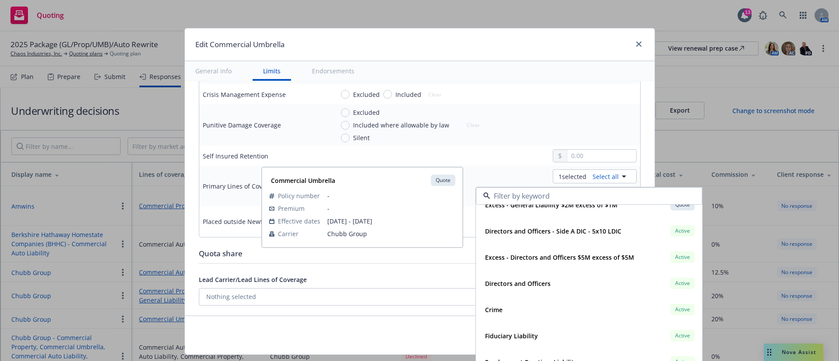
scroll to position [0, 0]
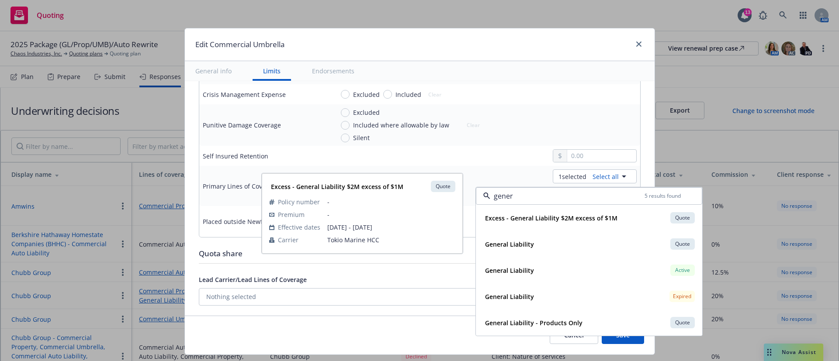
type input "gener"
click at [510, 138] on div "Excluded Included where allowable by law Silent Clear" at bounding box center [485, 125] width 303 height 35
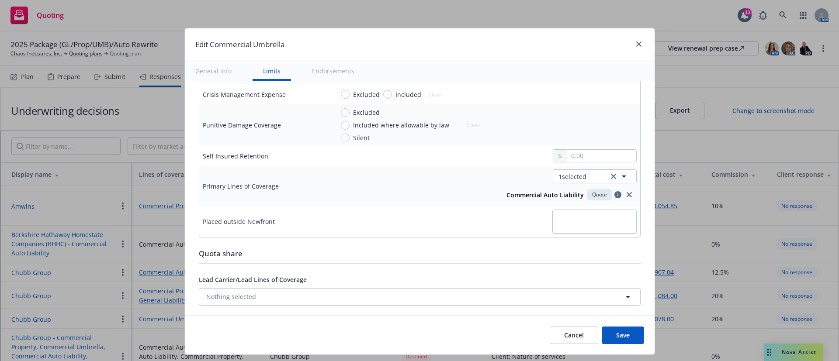
click at [622, 335] on button "Save" at bounding box center [623, 335] width 42 height 17
